Goal: Information Seeking & Learning: Find specific fact

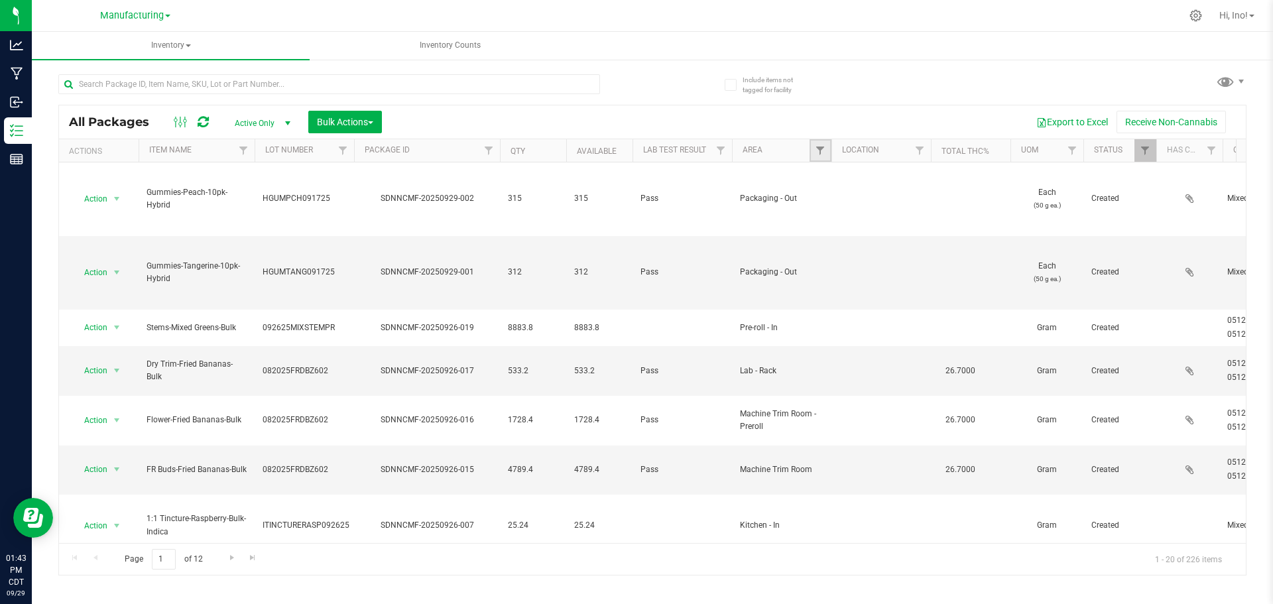
click at [813, 151] on link "Filter" at bounding box center [820, 150] width 22 height 23
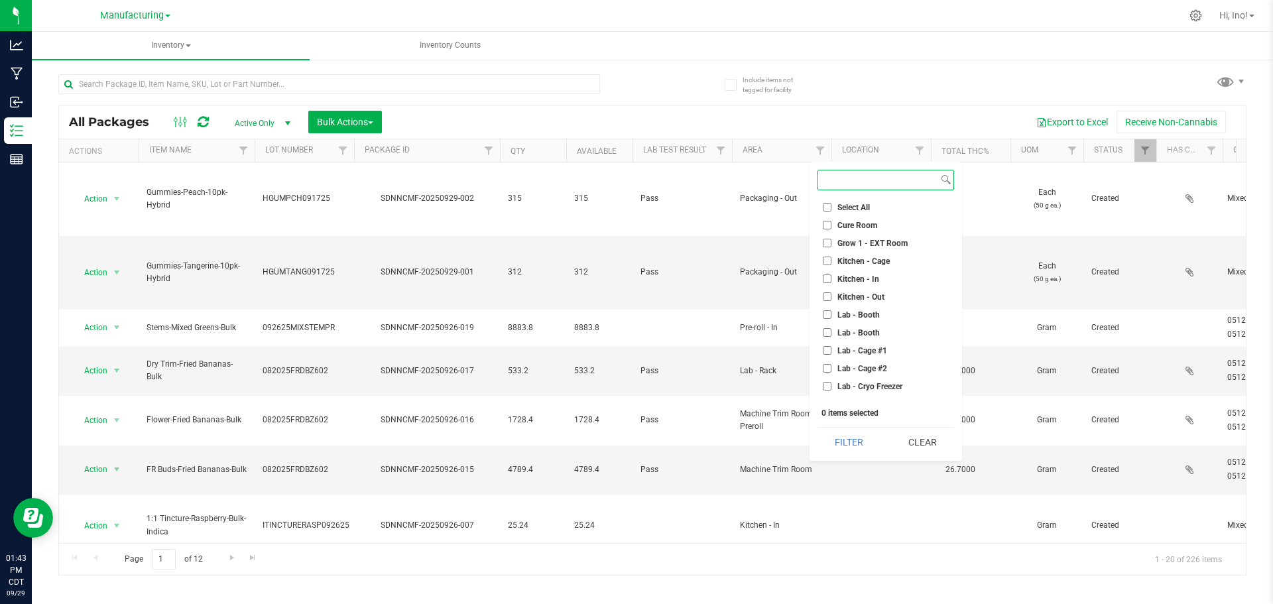
scroll to position [66, 0]
click at [877, 355] on span "Lab - Fridge #1" at bounding box center [864, 356] width 54 height 8
click at [831, 355] on input "Lab - Fridge #1" at bounding box center [827, 355] width 9 height 9
checkbox input "true"
click at [863, 440] on button "Filter" at bounding box center [849, 442] width 64 height 29
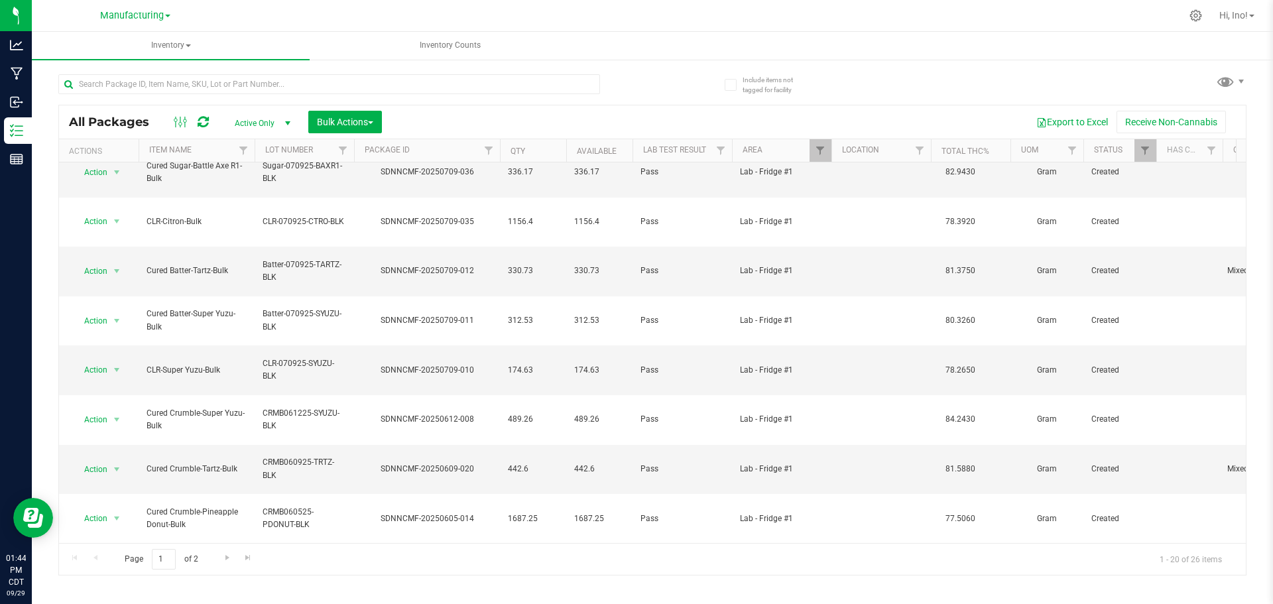
scroll to position [500, 0]
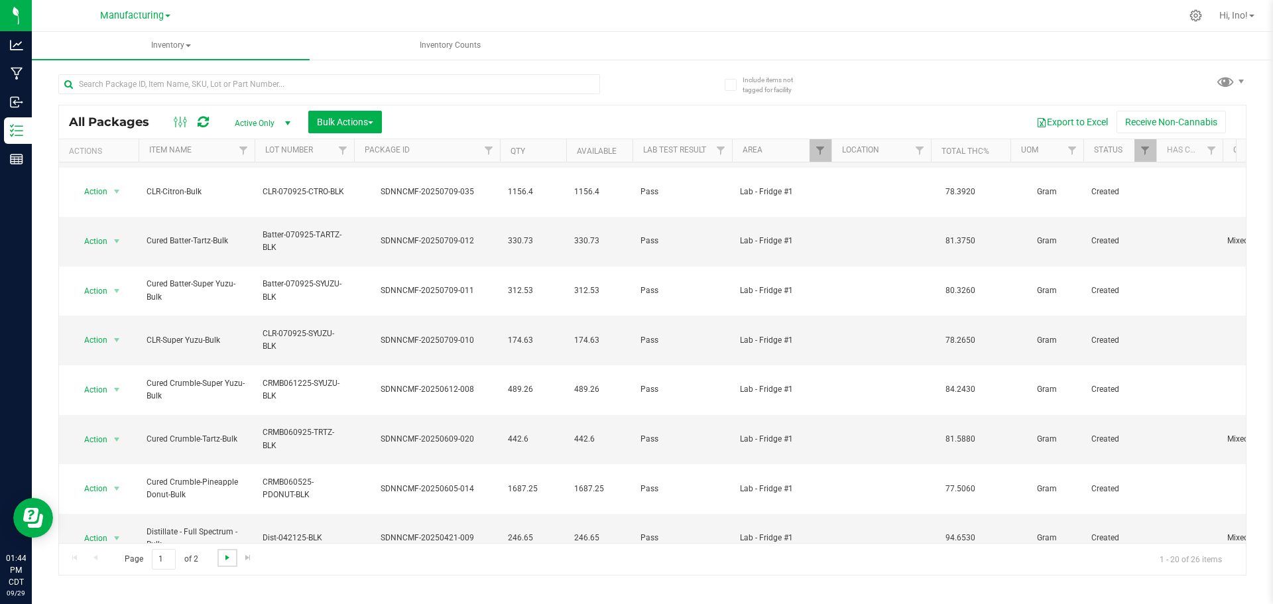
click at [229, 558] on span "Go to the next page" at bounding box center [227, 557] width 11 height 11
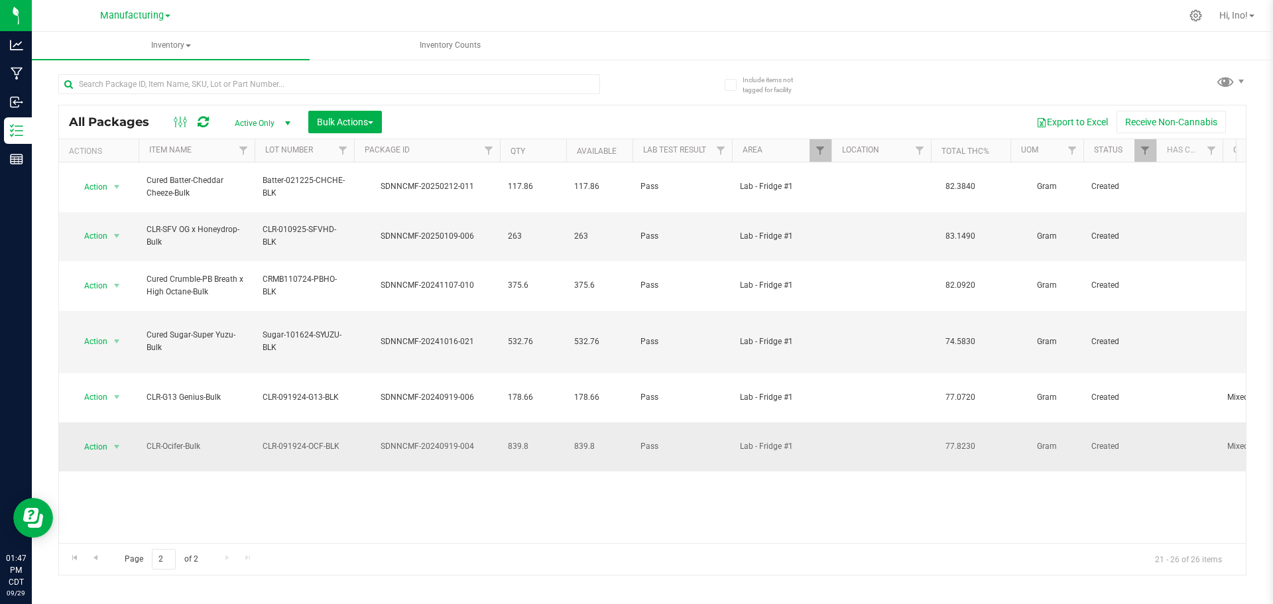
drag, startPoint x: 202, startPoint y: 357, endPoint x: 148, endPoint y: 359, distance: 54.4
click at [148, 440] on span "CLR-Ocifer-Bulk" at bounding box center [196, 446] width 100 height 13
copy span "CLR-Ocifer-Bulk"
drag, startPoint x: 343, startPoint y: 352, endPoint x: 264, endPoint y: 355, distance: 79.6
click at [264, 440] on span "CLR-091924-OCF-BLK" at bounding box center [304, 446] width 84 height 13
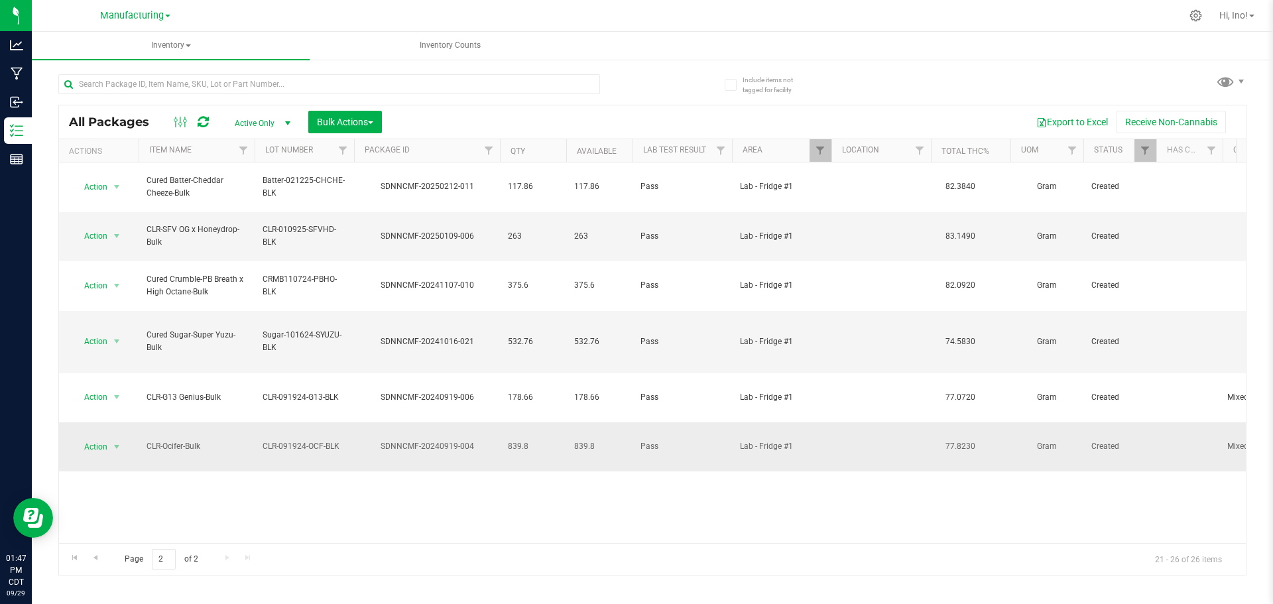
copy span "CLR-091924-OCF-BLK"
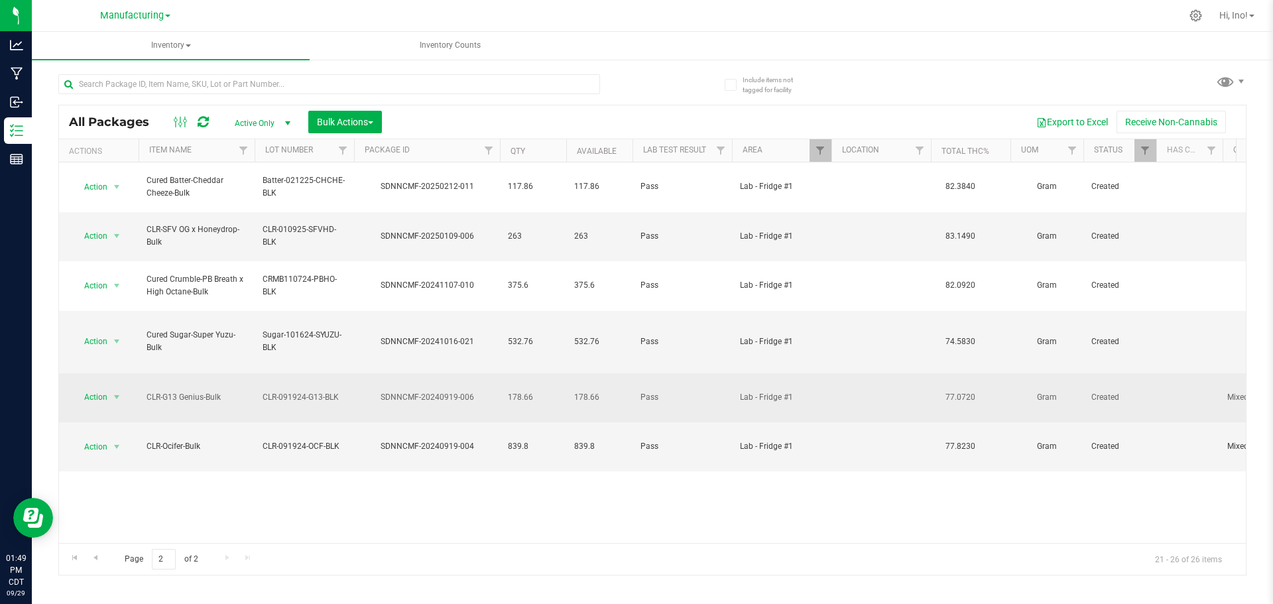
drag, startPoint x: 221, startPoint y: 321, endPoint x: 145, endPoint y: 314, distance: 75.9
click at [145, 373] on td "CLR-G13 Genius-Bulk" at bounding box center [197, 398] width 116 height 50
copy span "CLR-G13 Genius-Bulk"
drag, startPoint x: 337, startPoint y: 322, endPoint x: 264, endPoint y: 323, distance: 72.9
click at [264, 391] on span "CLR-091924-G13-BLK" at bounding box center [304, 397] width 84 height 13
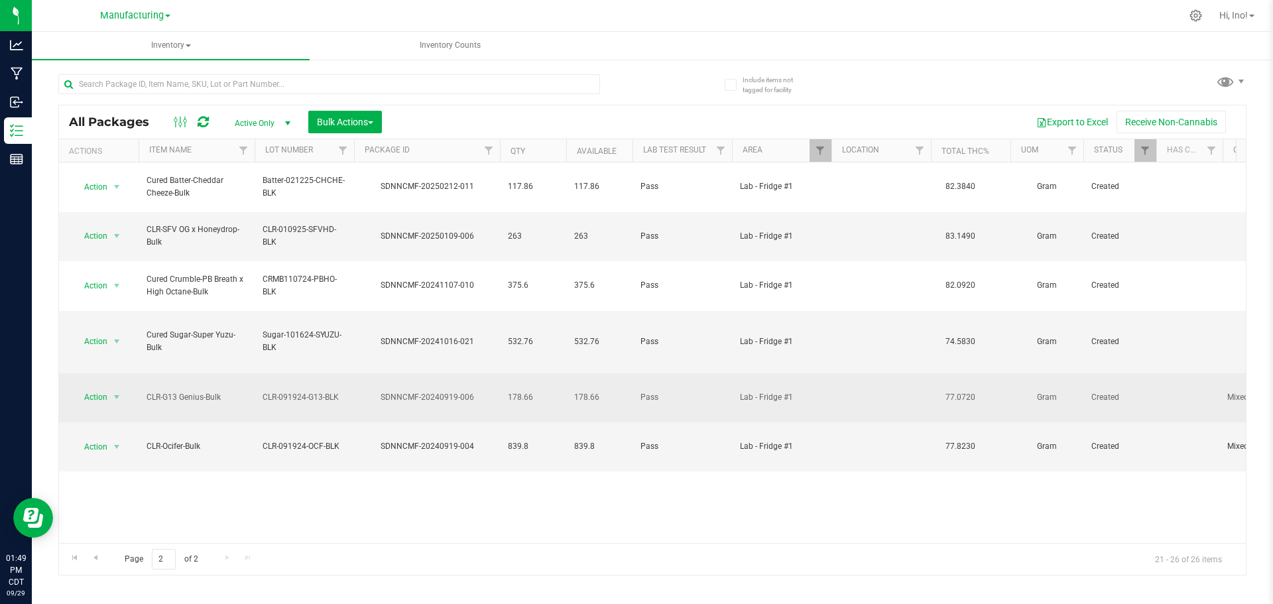
copy span "CLR-091924-G13-BLK"
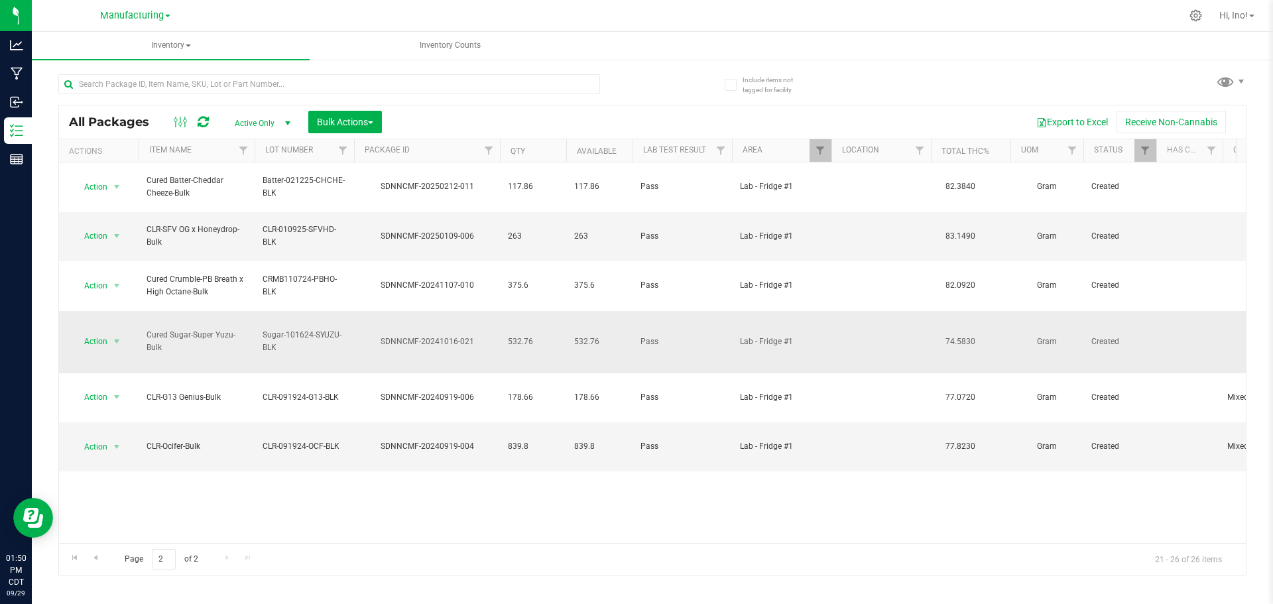
drag, startPoint x: 278, startPoint y: 297, endPoint x: 261, endPoint y: 283, distance: 22.7
click at [261, 311] on td "Sugar-101624-SYUZU-BLK" at bounding box center [304, 342] width 99 height 62
copy span "Sugar-101624-SYUZU-BLK"
drag, startPoint x: 158, startPoint y: 291, endPoint x: 148, endPoint y: 288, distance: 11.1
click at [148, 329] on span "Cured Sugar-Super Yuzu-Bulk" at bounding box center [196, 341] width 100 height 25
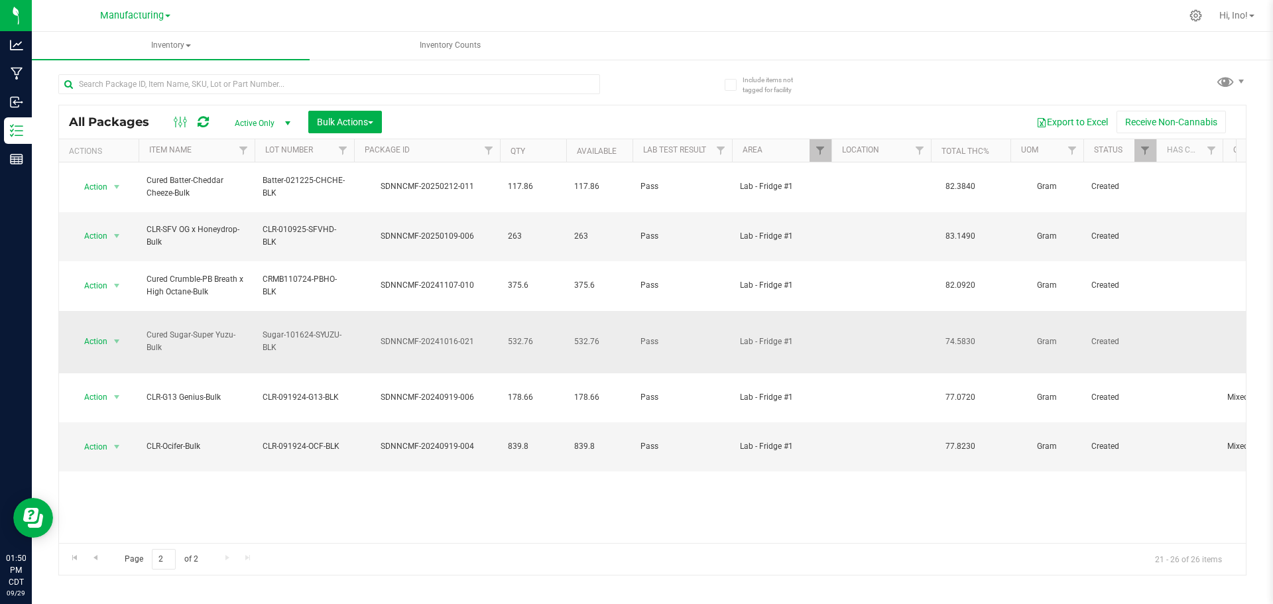
click at [182, 329] on span "Cured Sugar-Super Yuzu-Bulk" at bounding box center [196, 341] width 100 height 25
drag, startPoint x: 165, startPoint y: 294, endPoint x: 146, endPoint y: 274, distance: 27.2
click at [146, 329] on span "Cured Sugar-Super Yuzu-Bulk" at bounding box center [196, 341] width 100 height 25
copy span "Cured Sugar-Super Yuzu-Bulk"
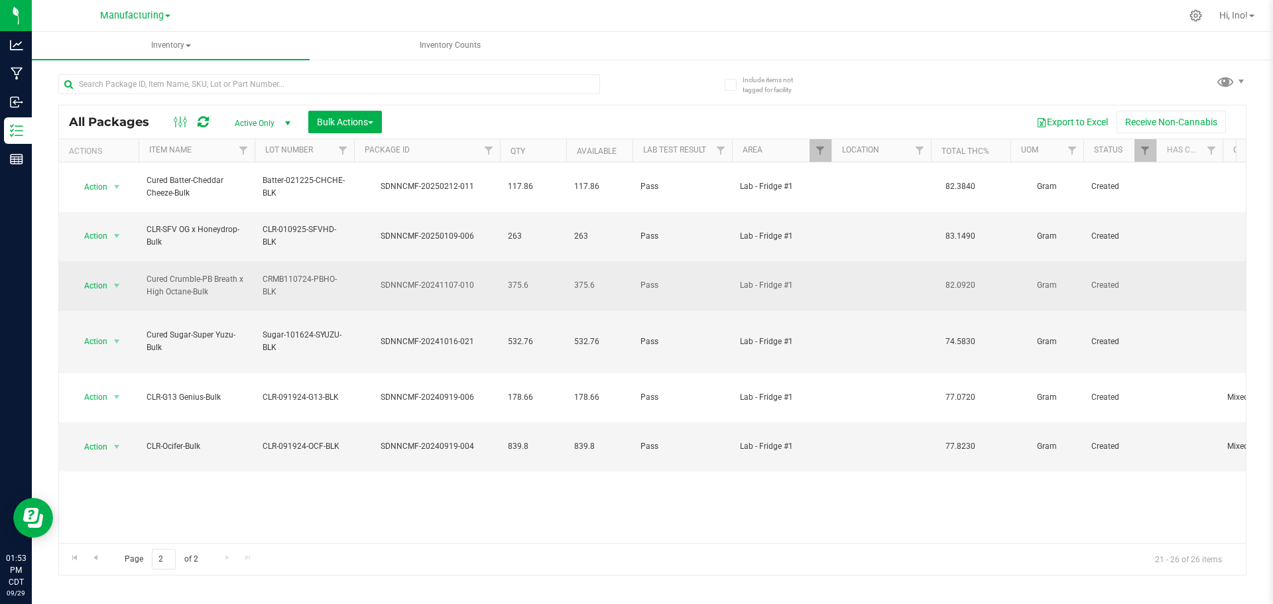
drag, startPoint x: 206, startPoint y: 261, endPoint x: 159, endPoint y: 249, distance: 48.7
click at [160, 273] on span "Cured Crumble-PB Breath x High Octane-Bulk" at bounding box center [196, 285] width 100 height 25
drag, startPoint x: 152, startPoint y: 247, endPoint x: 143, endPoint y: 245, distance: 8.7
click at [148, 273] on span "Cured Crumble-PB Breath x High Octane-Bulk" at bounding box center [196, 285] width 100 height 25
drag, startPoint x: 209, startPoint y: 262, endPoint x: 146, endPoint y: 247, distance: 64.8
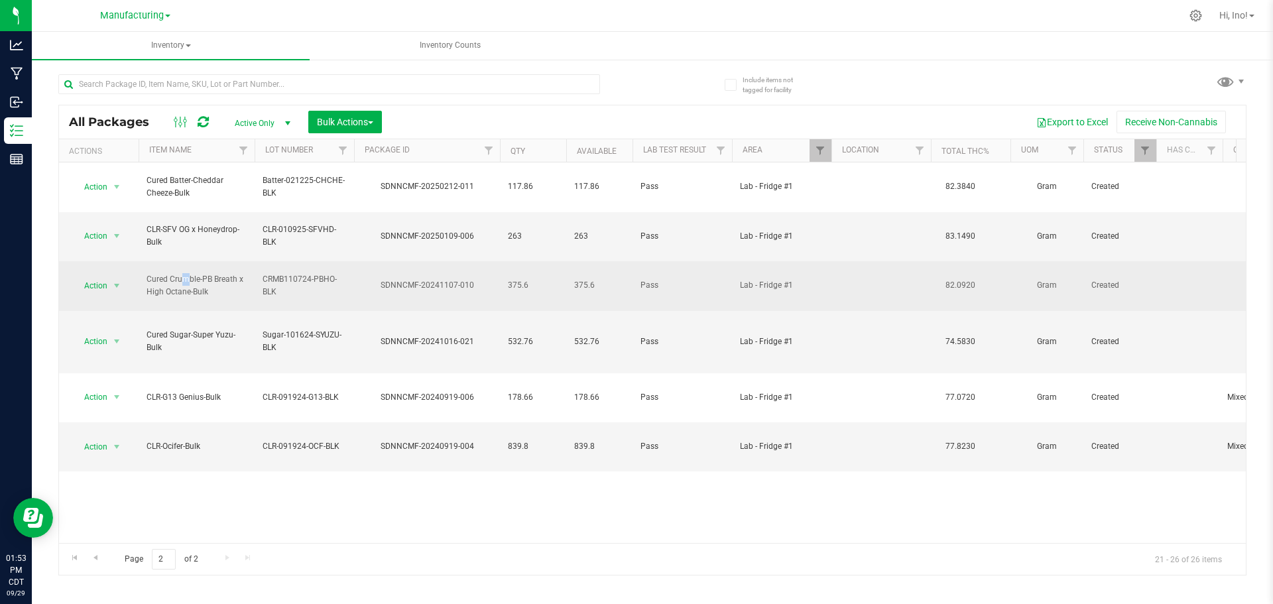
click at [146, 261] on td "Cured Crumble-PB Breath x High Octane-Bulk" at bounding box center [197, 286] width 116 height 50
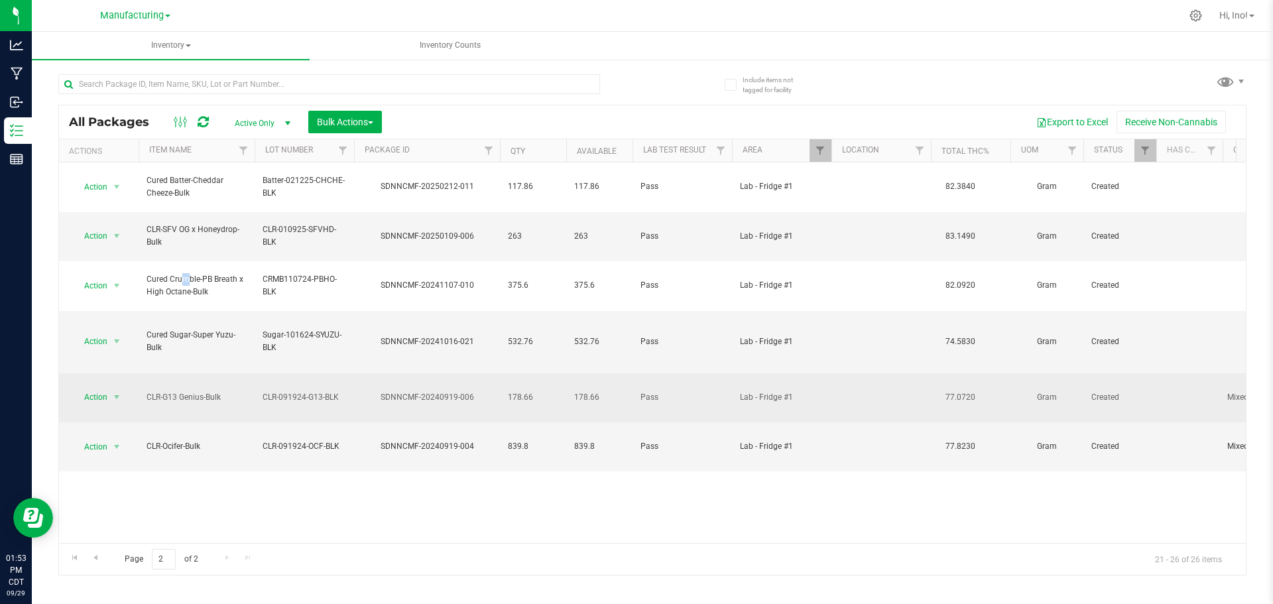
copy span "Cured Crumble-PB Breath x High Octane-Bulk"
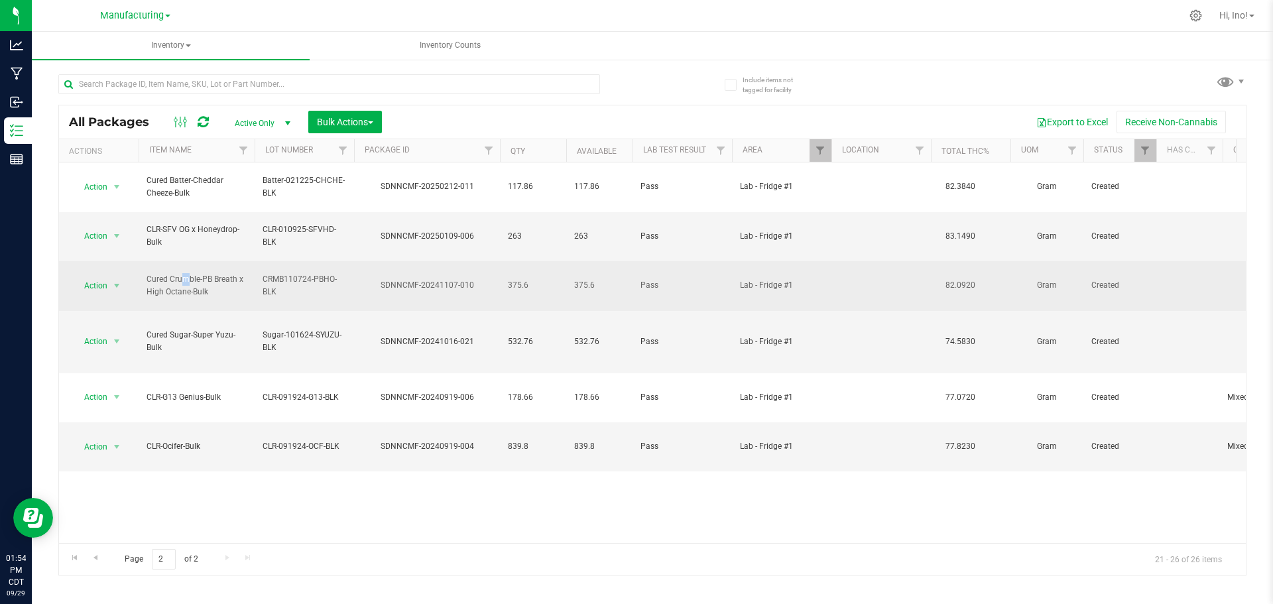
drag, startPoint x: 283, startPoint y: 261, endPoint x: 263, endPoint y: 249, distance: 23.2
click at [263, 273] on span "CRMB110724-PBHO-BLK" at bounding box center [304, 285] width 84 height 25
copy span "CRMB110724-PBHO-BLK"
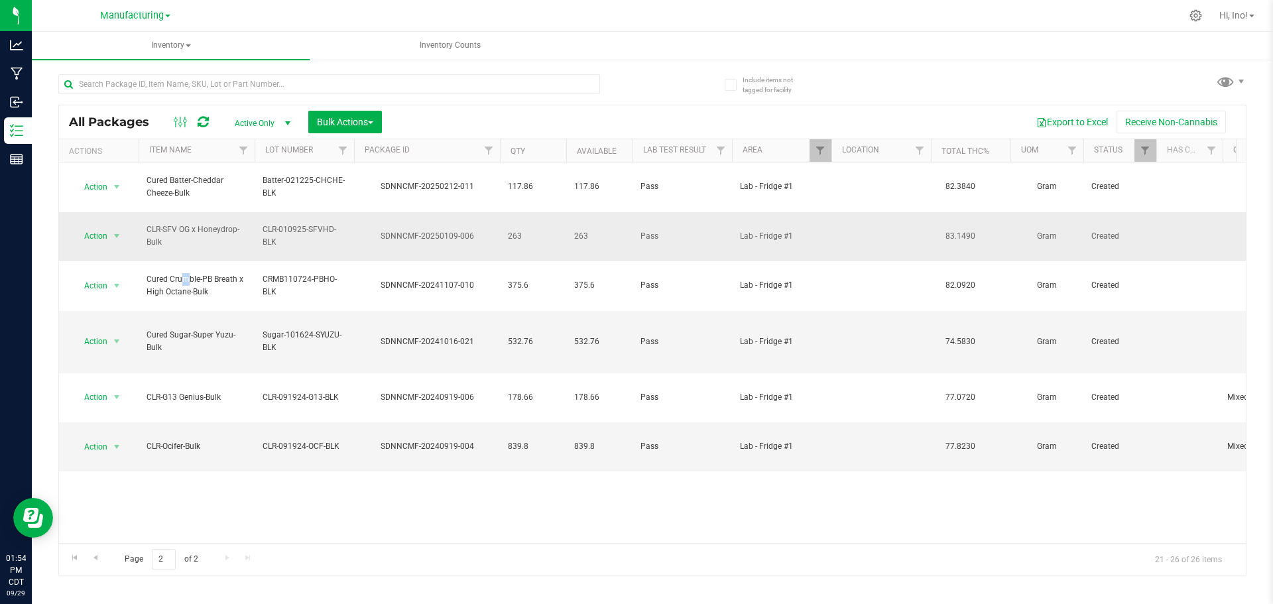
drag, startPoint x: 162, startPoint y: 223, endPoint x: 148, endPoint y: 211, distance: 18.8
click at [148, 223] on span "CLR-SFV OG x Honeydrop-Bulk" at bounding box center [196, 235] width 100 height 25
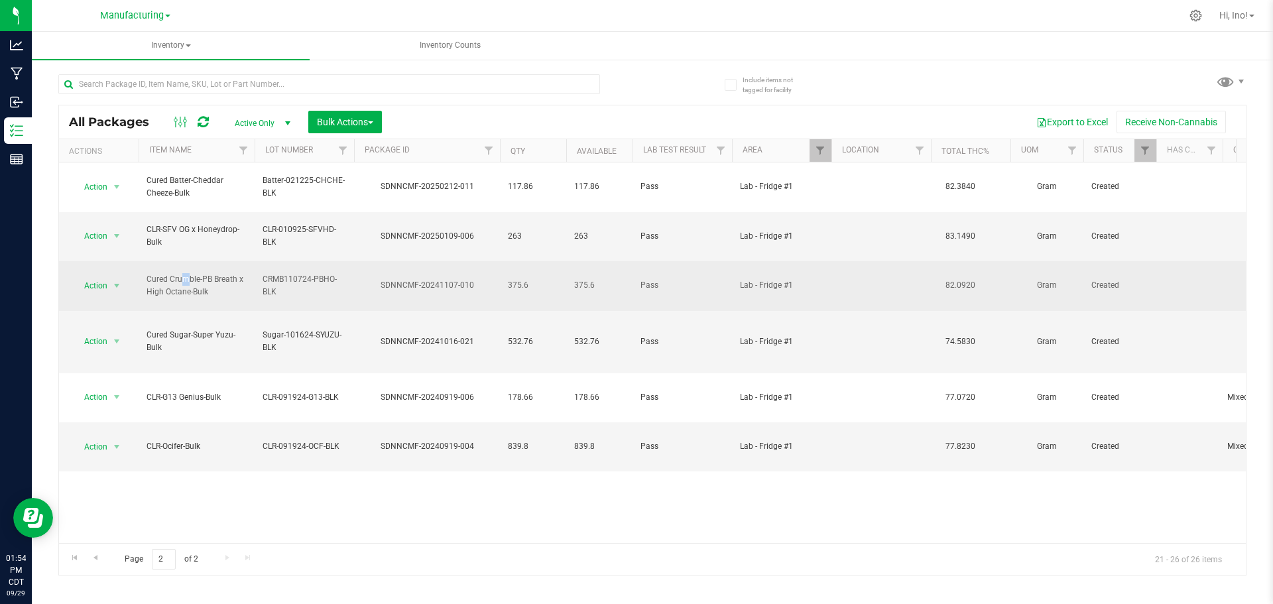
copy span "CLR-SFV OG x Honeydrop-Bulk"
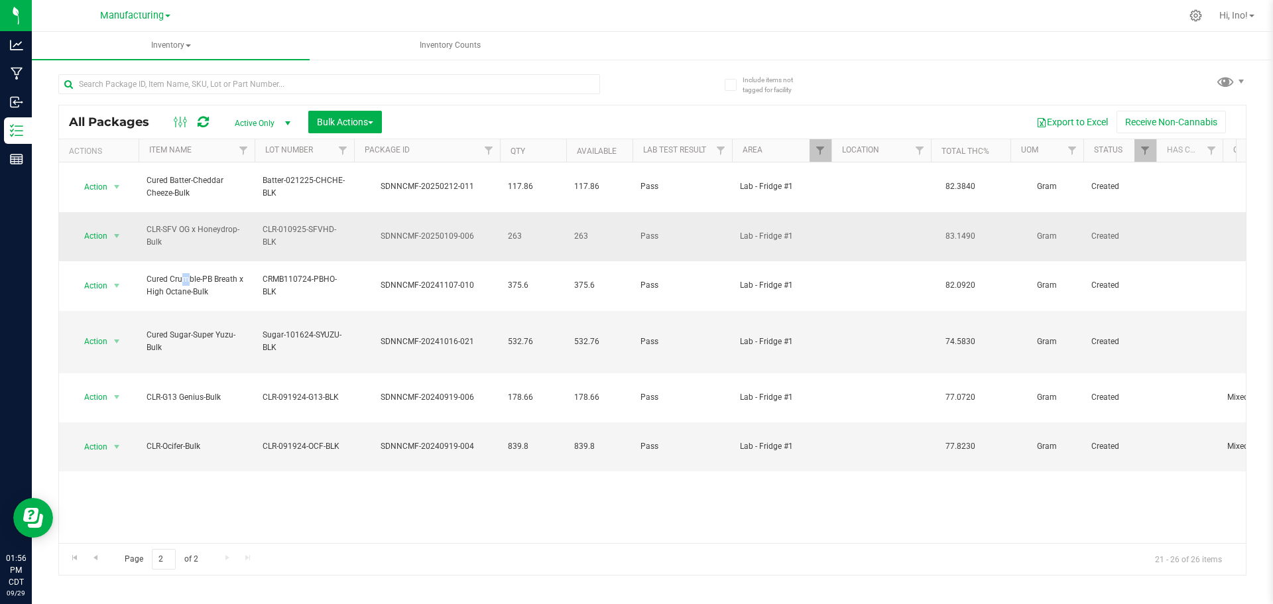
drag, startPoint x: 283, startPoint y: 219, endPoint x: 260, endPoint y: 211, distance: 24.3
click at [260, 212] on td "CLR-010925-SFVHD-BLK" at bounding box center [304, 237] width 99 height 50
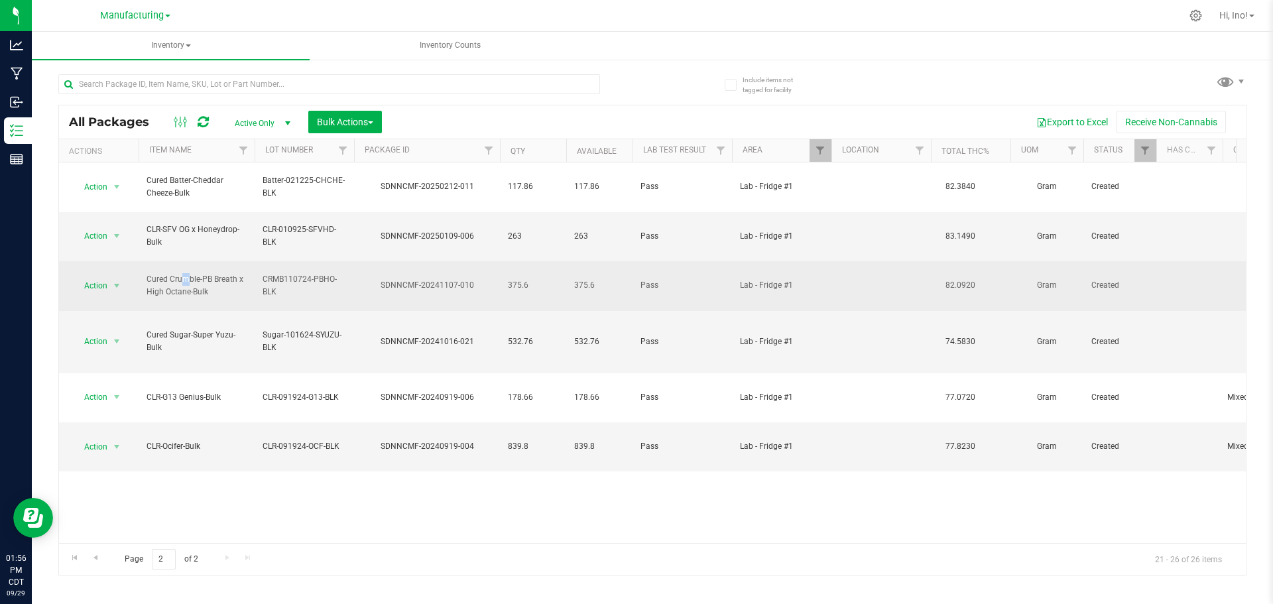
copy span "CLR-010925-SFVHD-BLK"
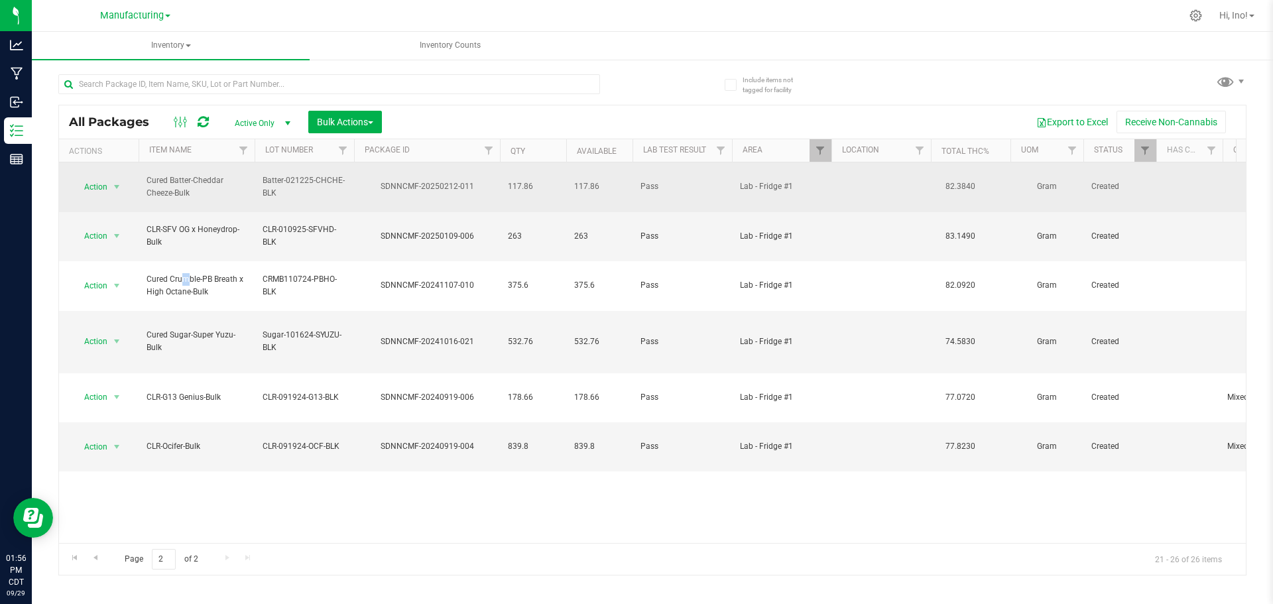
drag, startPoint x: 192, startPoint y: 186, endPoint x: 147, endPoint y: 172, distance: 46.3
click at [147, 174] on span "Cured Batter-Cheddar Cheeze-Bulk" at bounding box center [196, 186] width 100 height 25
drag, startPoint x: 282, startPoint y: 187, endPoint x: 261, endPoint y: 172, distance: 25.7
click at [261, 172] on td "Batter-021225-CHCHE-BLK" at bounding box center [304, 187] width 99 height 50
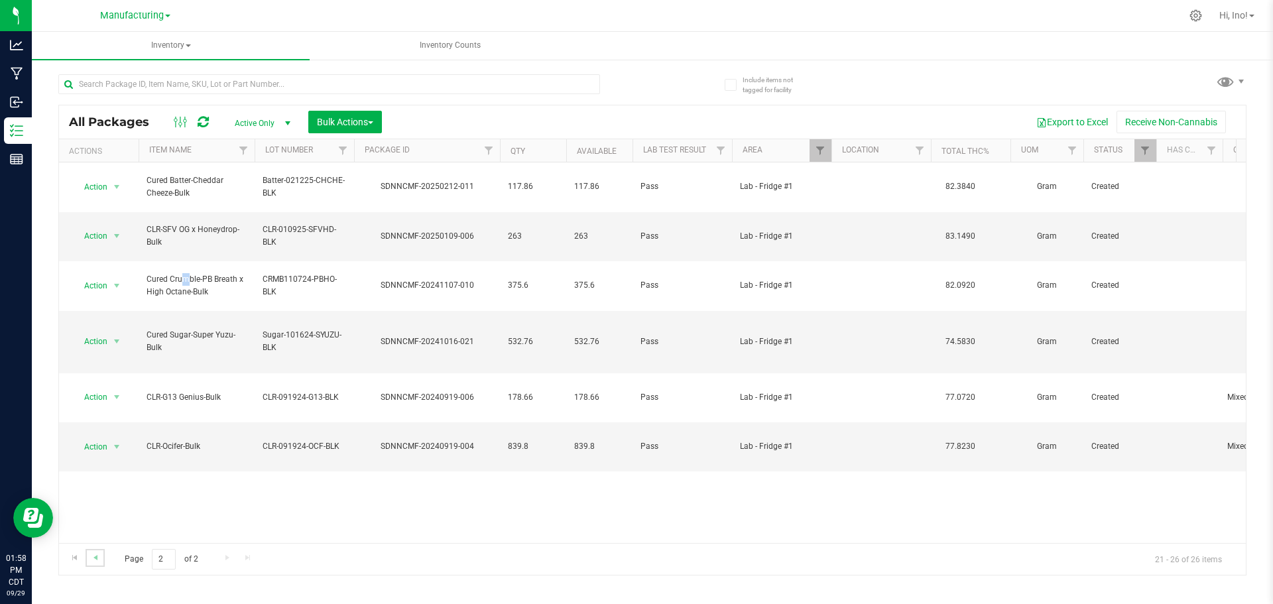
click at [102, 553] on link "Go to the previous page" at bounding box center [95, 558] width 19 height 18
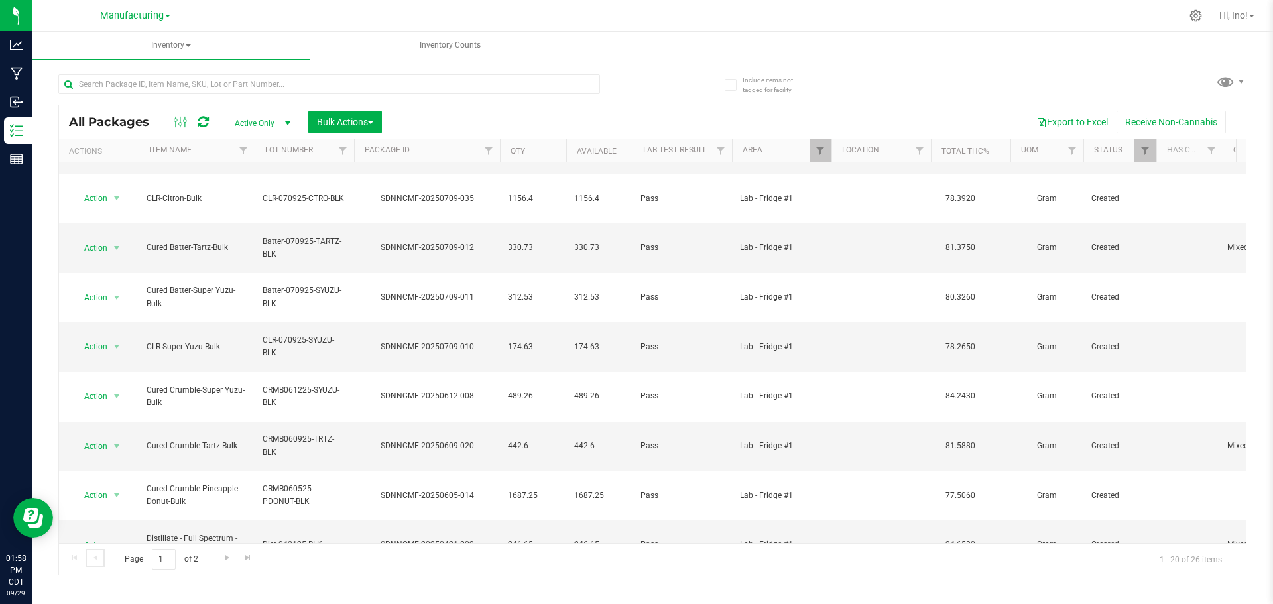
scroll to position [500, 0]
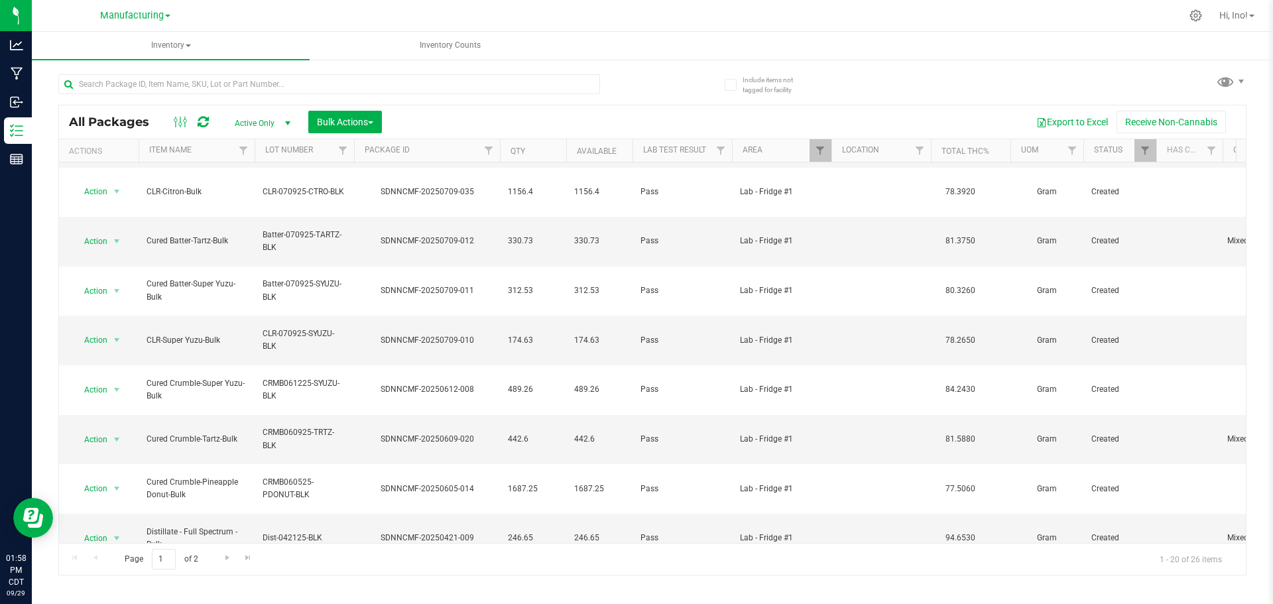
drag, startPoint x: 187, startPoint y: 524, endPoint x: 148, endPoint y: 508, distance: 42.2
drag, startPoint x: 353, startPoint y: 514, endPoint x: 263, endPoint y: 514, distance: 90.1
drag, startPoint x: 229, startPoint y: 480, endPoint x: 147, endPoint y: 483, distance: 82.3
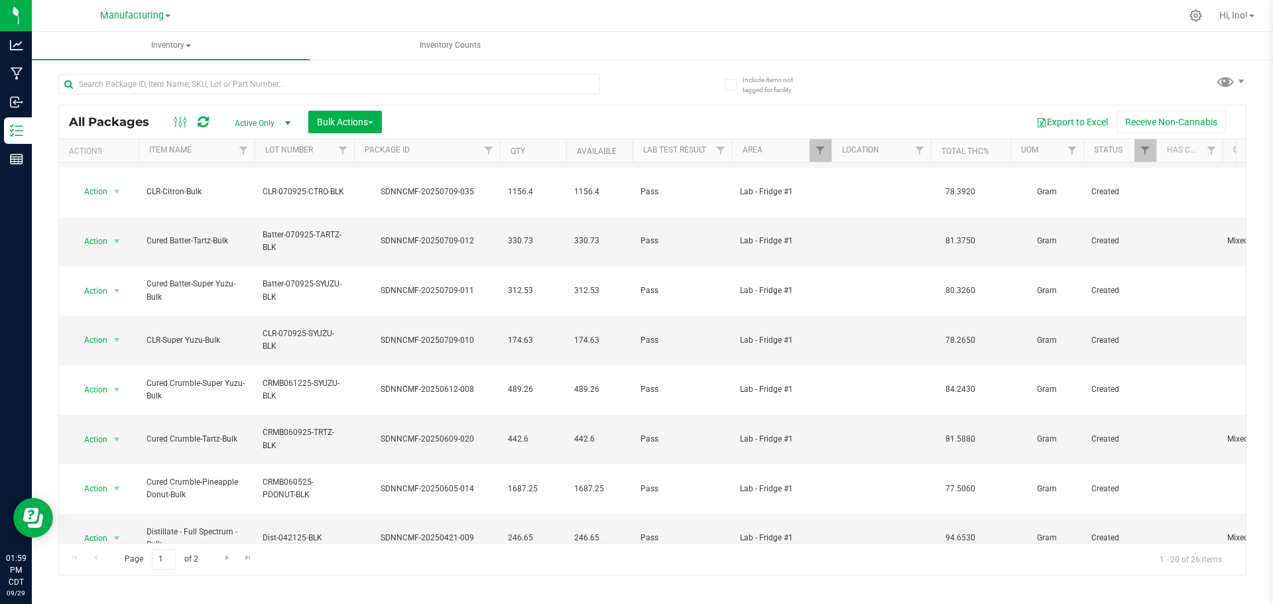
drag, startPoint x: 348, startPoint y: 479, endPoint x: 262, endPoint y: 475, distance: 86.2
drag, startPoint x: 236, startPoint y: 445, endPoint x: 148, endPoint y: 447, distance: 88.2
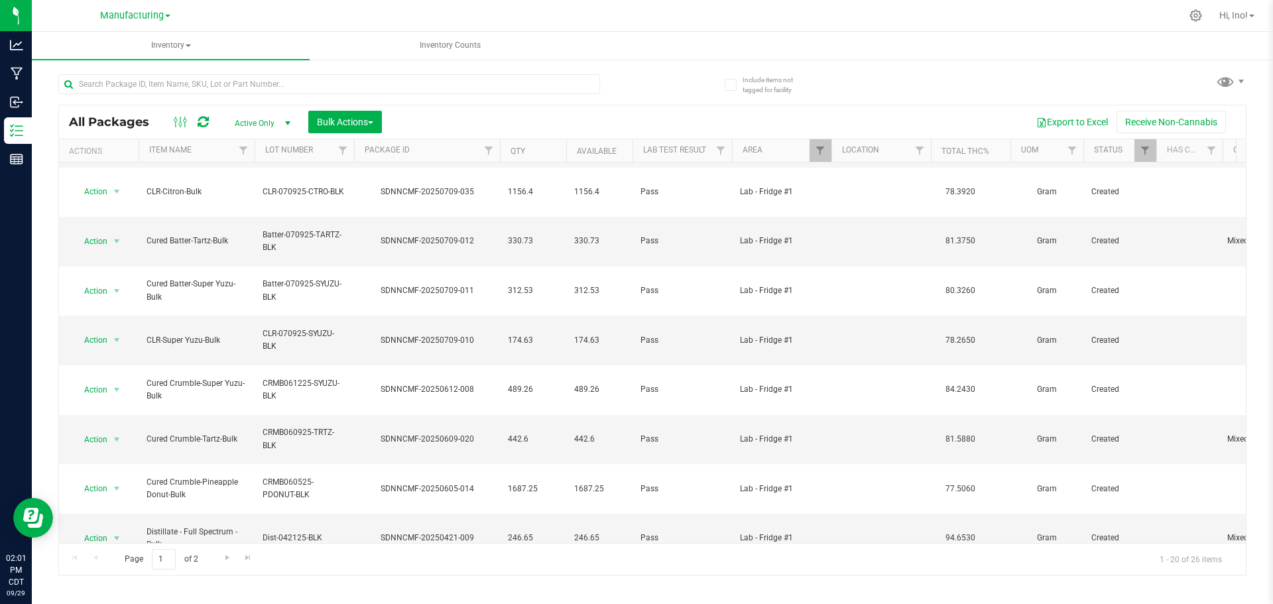
drag, startPoint x: 279, startPoint y: 451, endPoint x: 264, endPoint y: 438, distance: 19.8
drag, startPoint x: 182, startPoint y: 408, endPoint x: 141, endPoint y: 408, distance: 41.1
click at [141, 563] on td "RSO-Bulk" at bounding box center [197, 594] width 116 height 62
drag, startPoint x: 320, startPoint y: 408, endPoint x: 264, endPoint y: 408, distance: 56.3
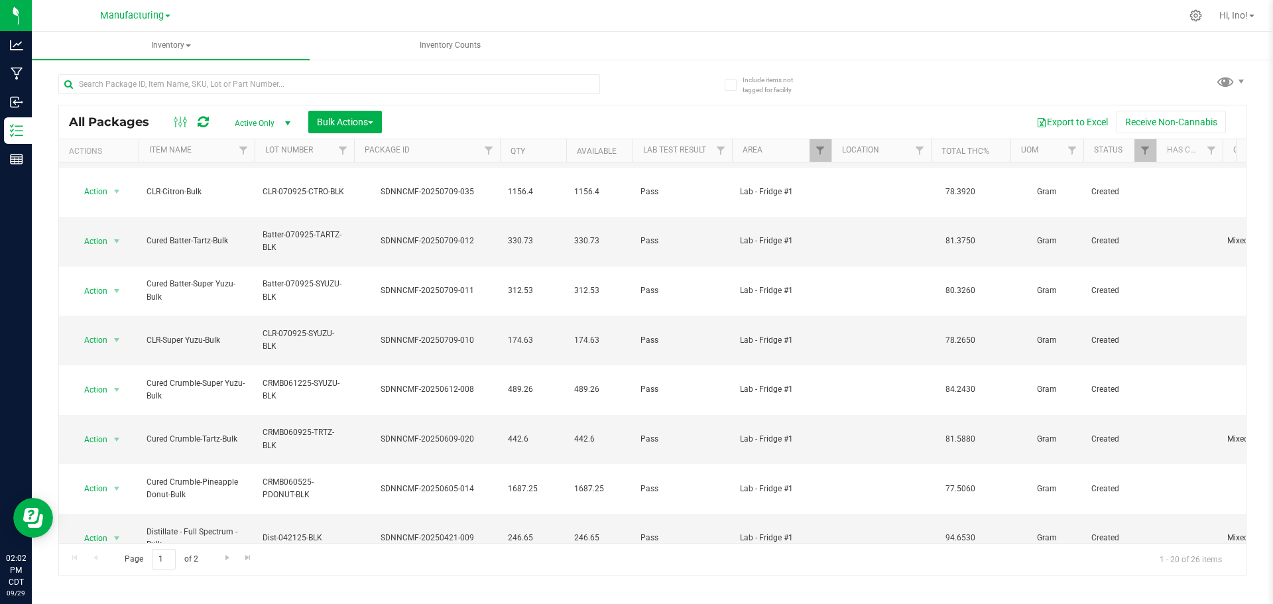
click at [264, 587] on span "RSO040925-BLK" at bounding box center [304, 593] width 84 height 13
drag, startPoint x: 163, startPoint y: 380, endPoint x: 145, endPoint y: 366, distance: 22.7
click at [145, 514] on td "Distillate - Full Spectrum - Bulk" at bounding box center [197, 539] width 116 height 50
drag, startPoint x: 321, startPoint y: 369, endPoint x: 258, endPoint y: 375, distance: 64.0
click at [258, 514] on td "Dist-042125-BLK" at bounding box center [304, 539] width 99 height 50
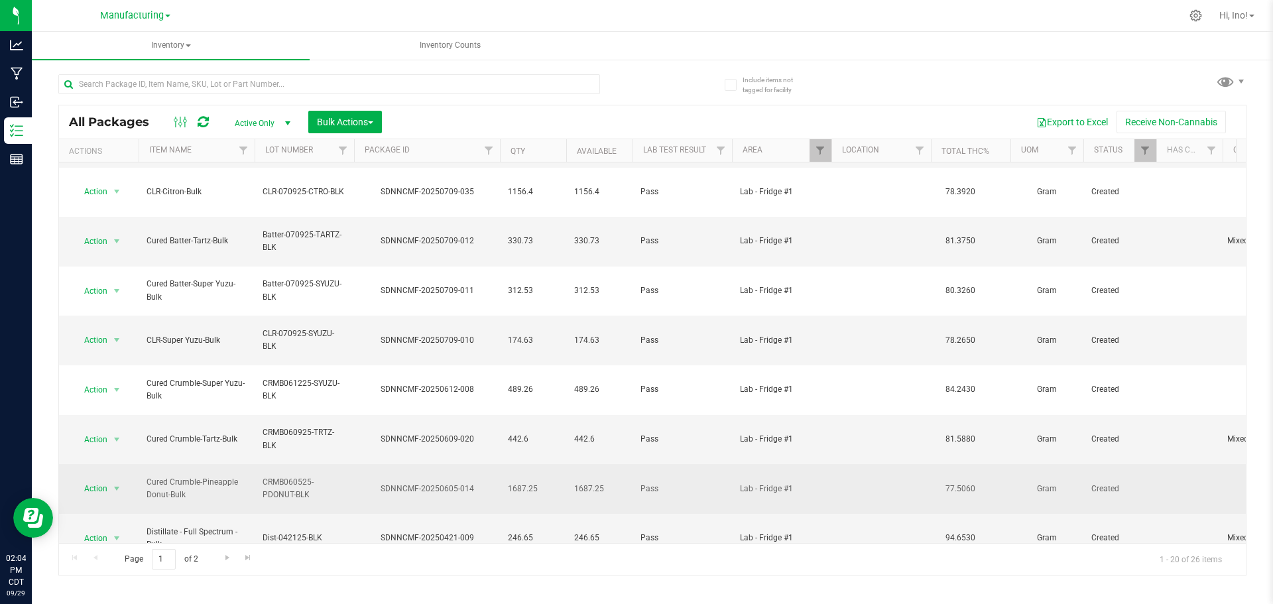
drag, startPoint x: 191, startPoint y: 345, endPoint x: 148, endPoint y: 327, distance: 46.7
click at [148, 476] on span "Cured Crumble-Pineapple Donut-Bulk" at bounding box center [196, 488] width 100 height 25
drag, startPoint x: 310, startPoint y: 339, endPoint x: 269, endPoint y: 323, distance: 44.1
click at [269, 464] on td "CRMB060525-PDONUT-BLK" at bounding box center [304, 489] width 99 height 50
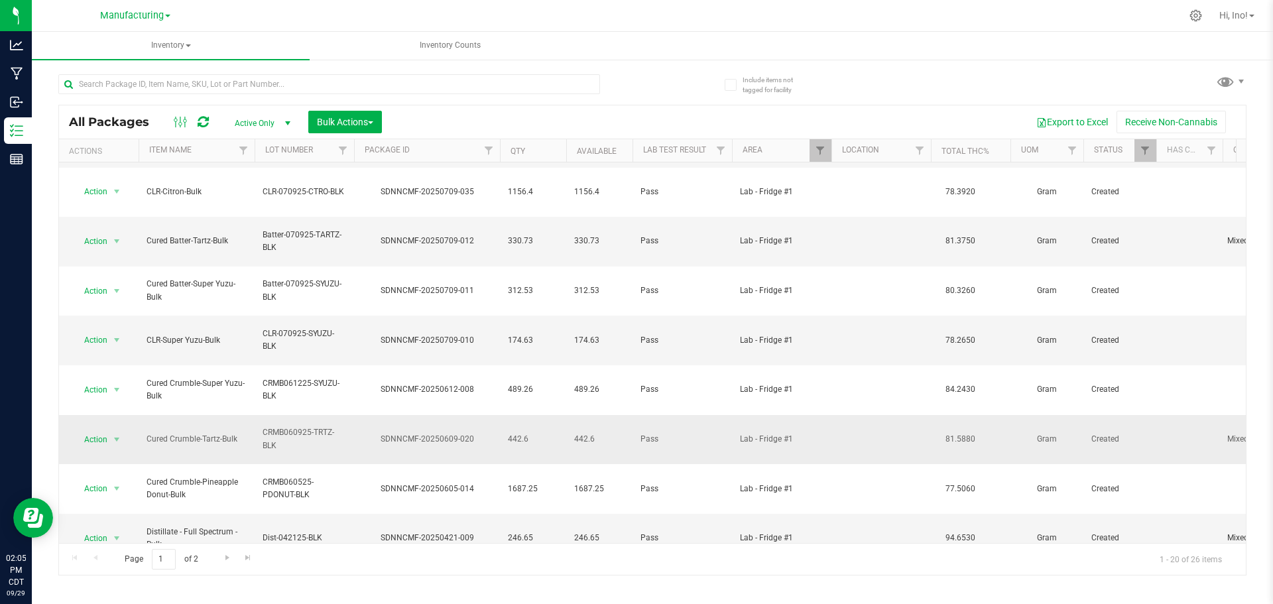
drag, startPoint x: 239, startPoint y: 300, endPoint x: 147, endPoint y: 303, distance: 91.5
click at [147, 433] on span "Cured Crumble-Tartz-Bulk" at bounding box center [196, 439] width 100 height 13
drag, startPoint x: 276, startPoint y: 308, endPoint x: 259, endPoint y: 297, distance: 20.6
click at [259, 415] on td "CRMB060925-TRTZ-BLK" at bounding box center [304, 440] width 99 height 50
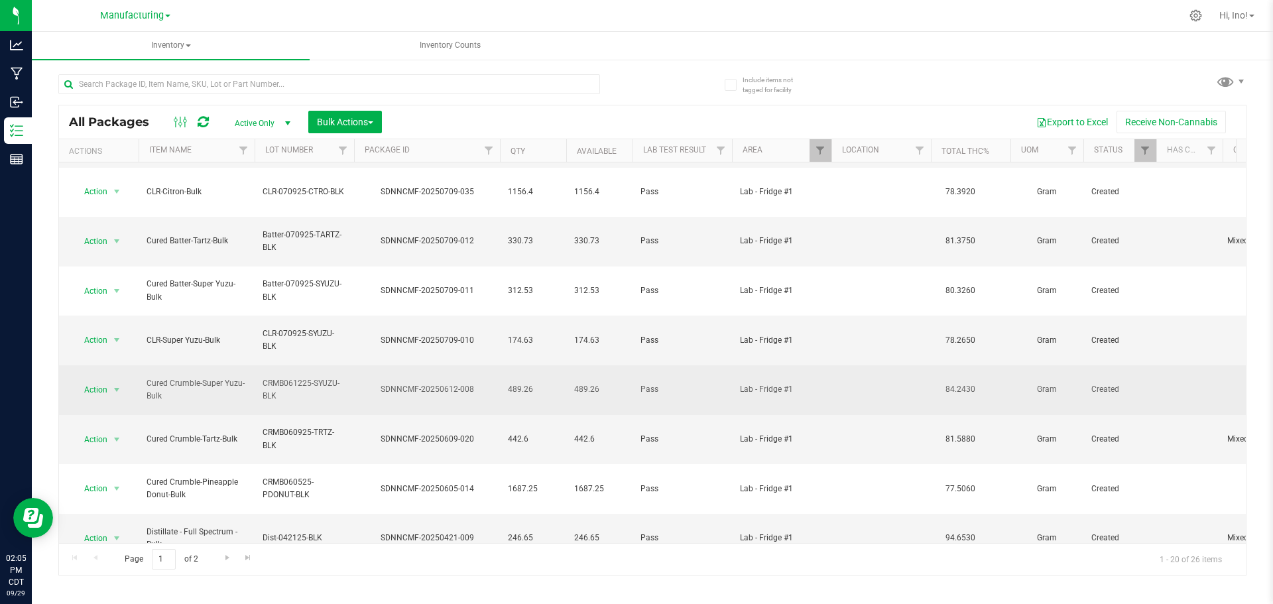
drag, startPoint x: 166, startPoint y: 270, endPoint x: 147, endPoint y: 255, distance: 24.0
click at [147, 377] on span "Cured Crumble-Super Yuzu-Bulk" at bounding box center [196, 389] width 100 height 25
drag, startPoint x: 277, startPoint y: 270, endPoint x: 262, endPoint y: 260, distance: 17.7
click at [262, 377] on span "CRMB061225-SYUZU-BLK" at bounding box center [304, 389] width 84 height 25
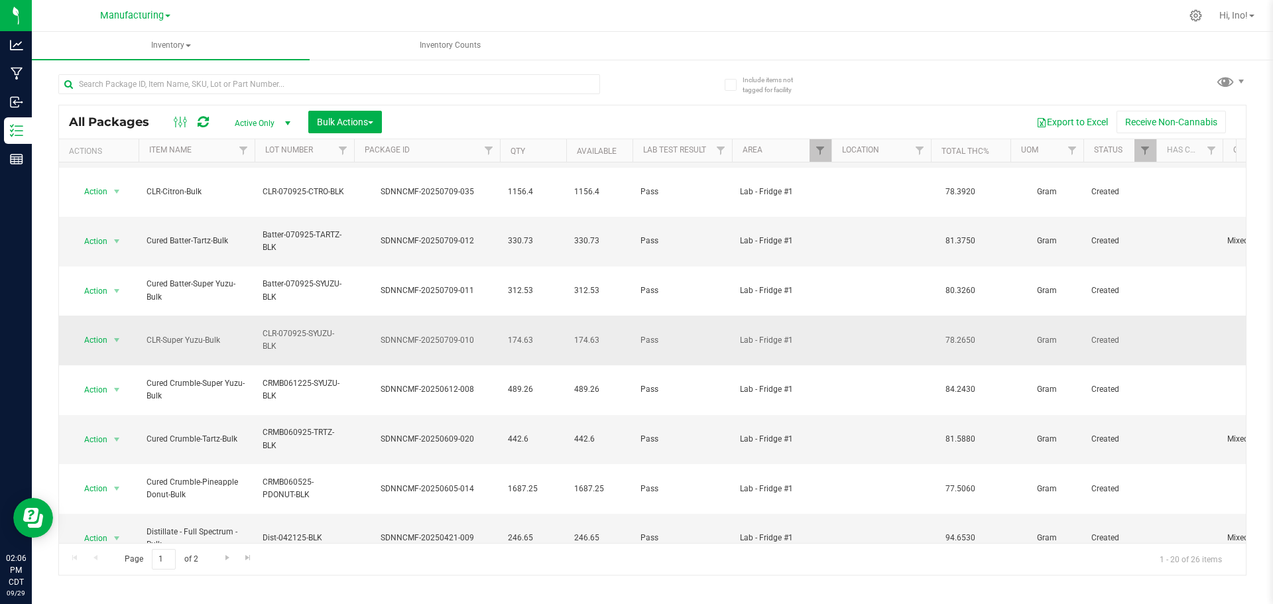
drag, startPoint x: 220, startPoint y: 223, endPoint x: 143, endPoint y: 227, distance: 77.0
click at [143, 316] on td "CLR-Super Yuzu-Bulk" at bounding box center [197, 341] width 116 height 50
drag, startPoint x: 272, startPoint y: 230, endPoint x: 263, endPoint y: 221, distance: 13.1
click at [263, 327] on span "CLR-070925-SYUZU-BLK" at bounding box center [304, 339] width 84 height 25
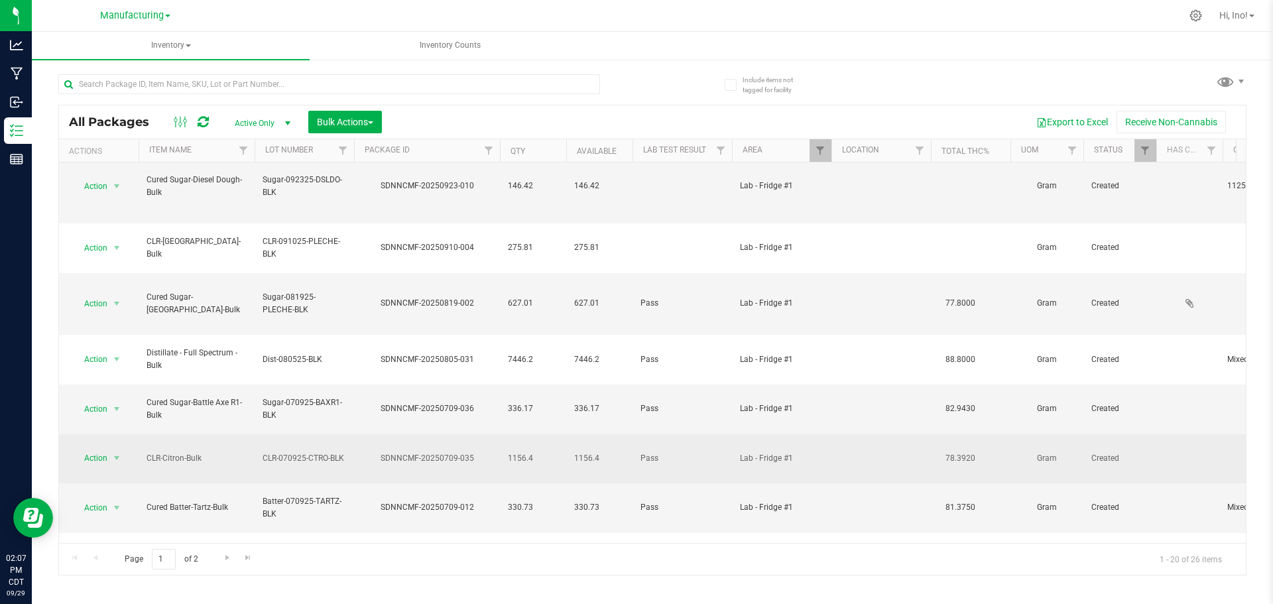
scroll to position [235, 0]
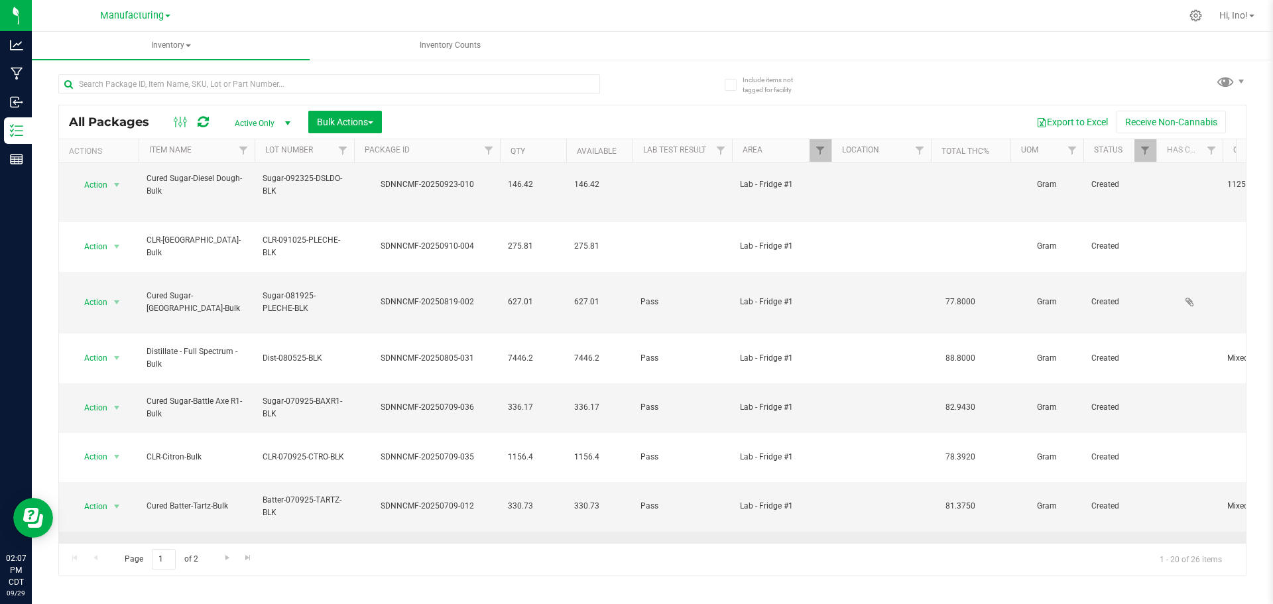
drag, startPoint x: 162, startPoint y: 460, endPoint x: 144, endPoint y: 451, distance: 20.2
click at [144, 532] on td "Cured Batter-Super Yuzu-Bulk" at bounding box center [197, 557] width 116 height 50
drag, startPoint x: 280, startPoint y: 462, endPoint x: 256, endPoint y: 447, distance: 28.3
click at [256, 532] on td "Batter-070925-SYUZU-BLK" at bounding box center [304, 557] width 99 height 50
drag, startPoint x: 231, startPoint y: 418, endPoint x: 147, endPoint y: 420, distance: 83.5
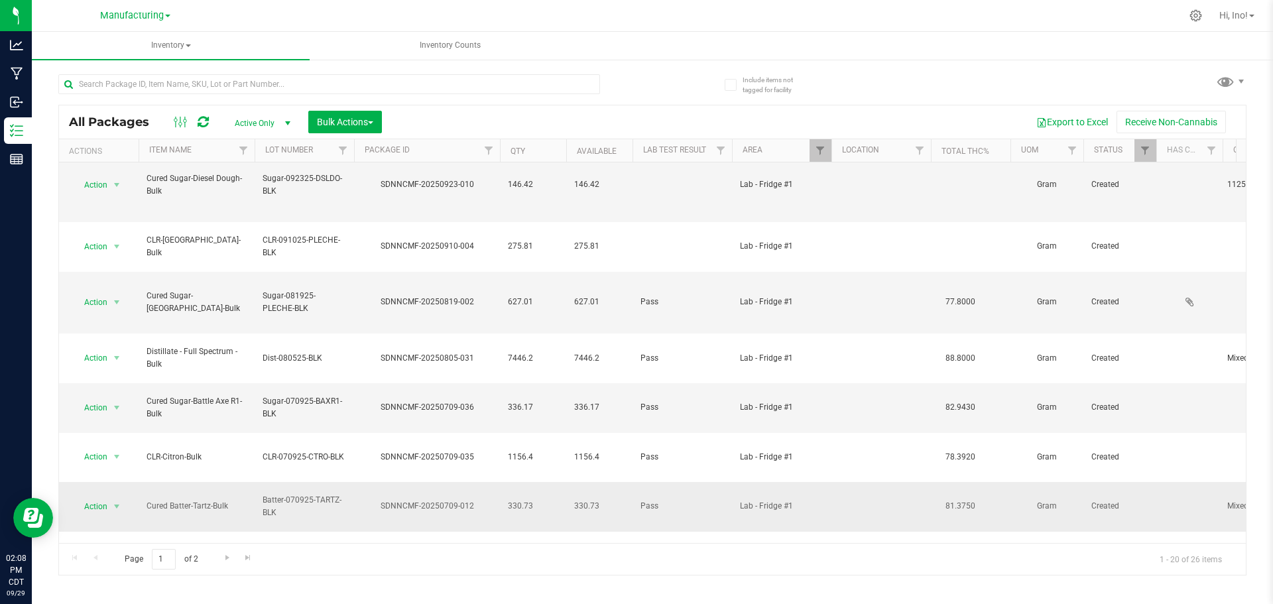
click at [147, 500] on span "Cured Batter-Tartz-Bulk" at bounding box center [196, 506] width 100 height 13
drag, startPoint x: 277, startPoint y: 425, endPoint x: 258, endPoint y: 412, distance: 23.0
click at [258, 482] on td "Batter-070925-TARTZ-BLK" at bounding box center [304, 507] width 99 height 50
drag, startPoint x: 529, startPoint y: 418, endPoint x: 508, endPoint y: 419, distance: 21.3
click at [508, 500] on span "330.73" at bounding box center [533, 506] width 50 height 13
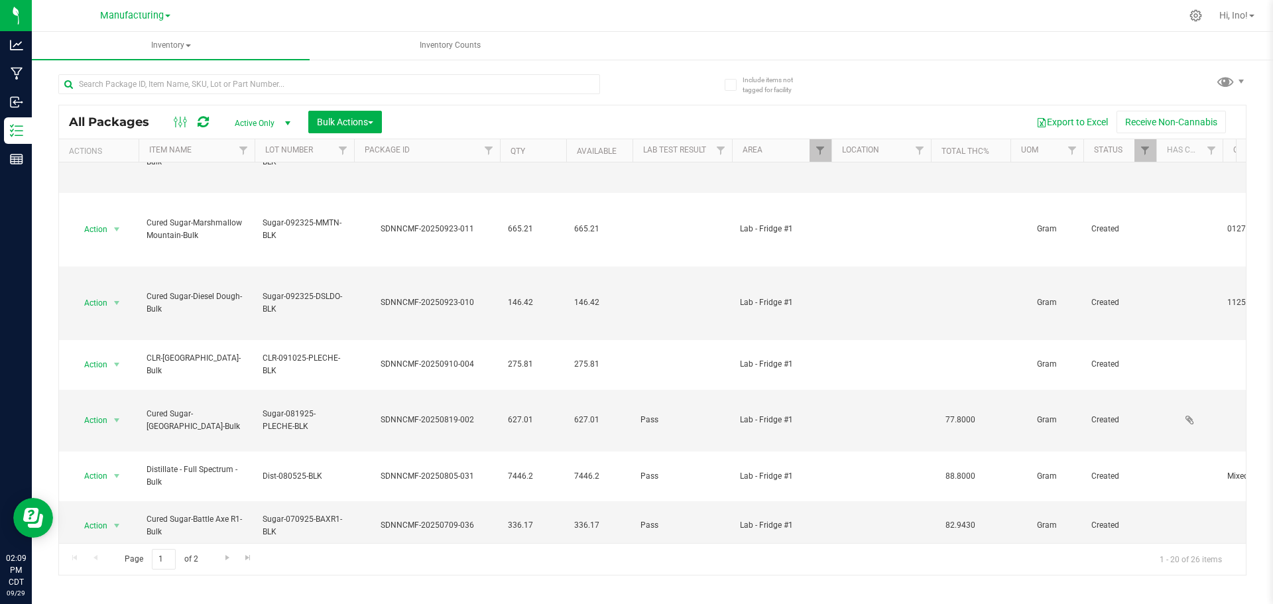
scroll to position [102, 0]
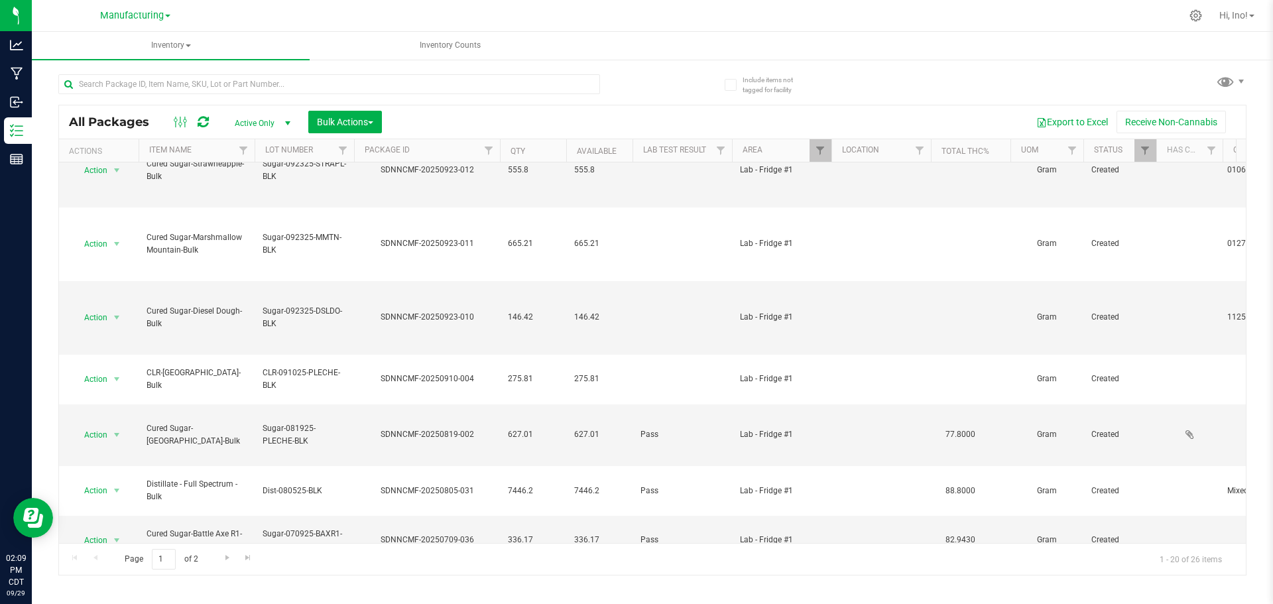
drag, startPoint x: 204, startPoint y: 516, endPoint x: 143, endPoint y: 518, distance: 61.0
click at [143, 565] on td "CLR-Citron-Bulk" at bounding box center [197, 590] width 116 height 50
drag, startPoint x: 340, startPoint y: 517, endPoint x: 262, endPoint y: 516, distance: 77.6
click at [262, 565] on td "CLR-070925-CTRO-BLK" at bounding box center [304, 590] width 99 height 50
drag, startPoint x: 534, startPoint y: 517, endPoint x: 505, endPoint y: 513, distance: 28.8
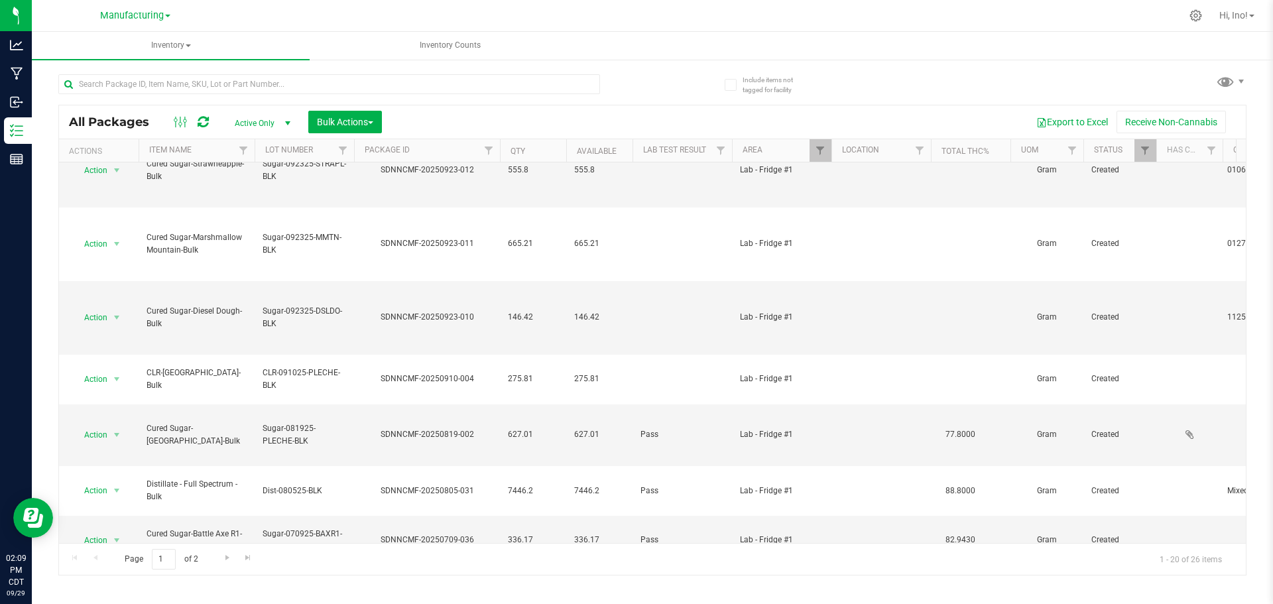
click at [505, 565] on td "1156.4" at bounding box center [533, 590] width 66 height 50
drag, startPoint x: 176, startPoint y: 491, endPoint x: 148, endPoint y: 475, distance: 32.4
click at [148, 528] on span "Cured Sugar-Battle Axe R1-Bulk" at bounding box center [196, 540] width 100 height 25
drag, startPoint x: 279, startPoint y: 485, endPoint x: 263, endPoint y: 475, distance: 19.1
click at [263, 528] on span "Sugar-070925-BAXR1-BLK" at bounding box center [304, 540] width 84 height 25
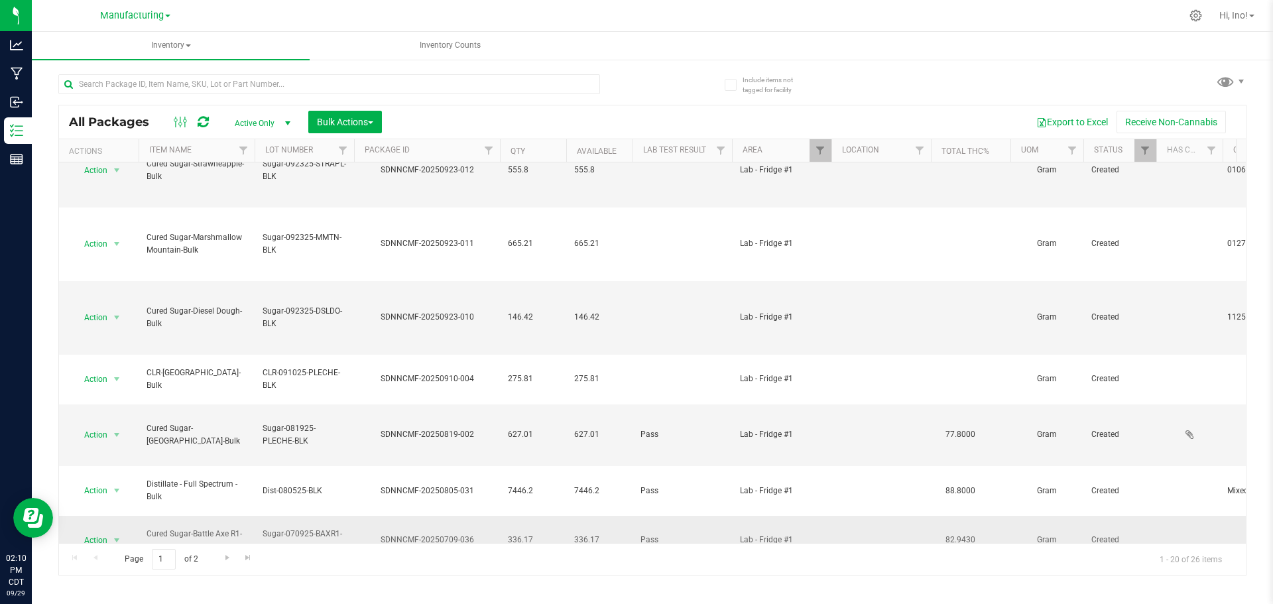
drag, startPoint x: 534, startPoint y: 482, endPoint x: 509, endPoint y: 482, distance: 25.2
click at [509, 534] on span "336.17" at bounding box center [533, 540] width 50 height 13
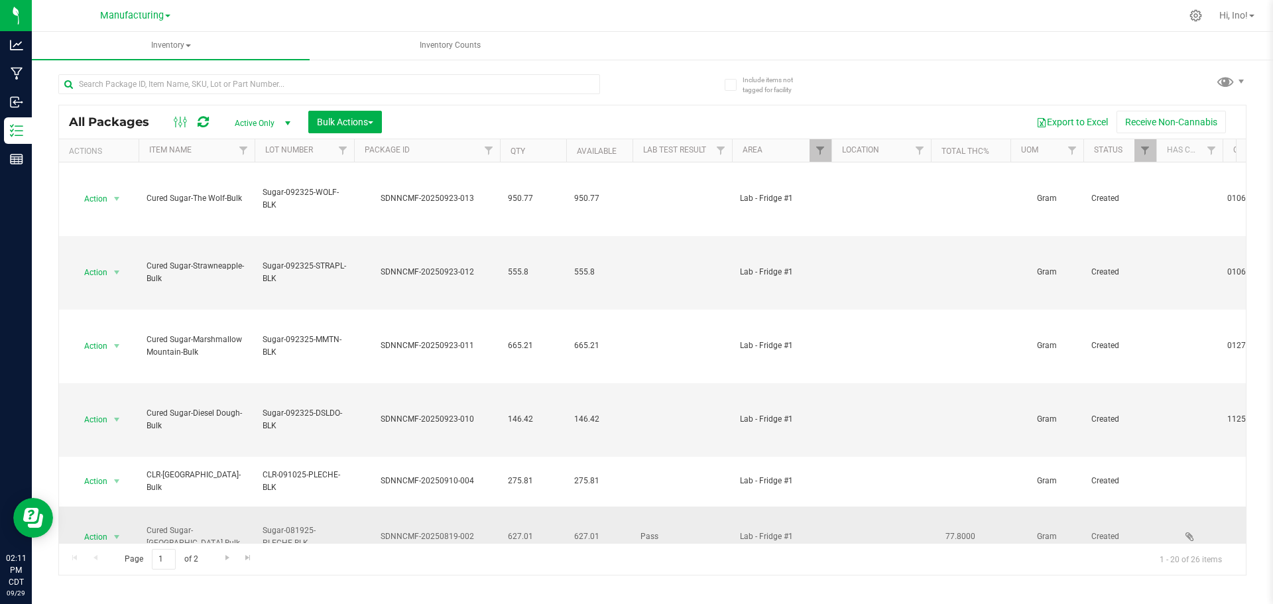
scroll to position [66, 0]
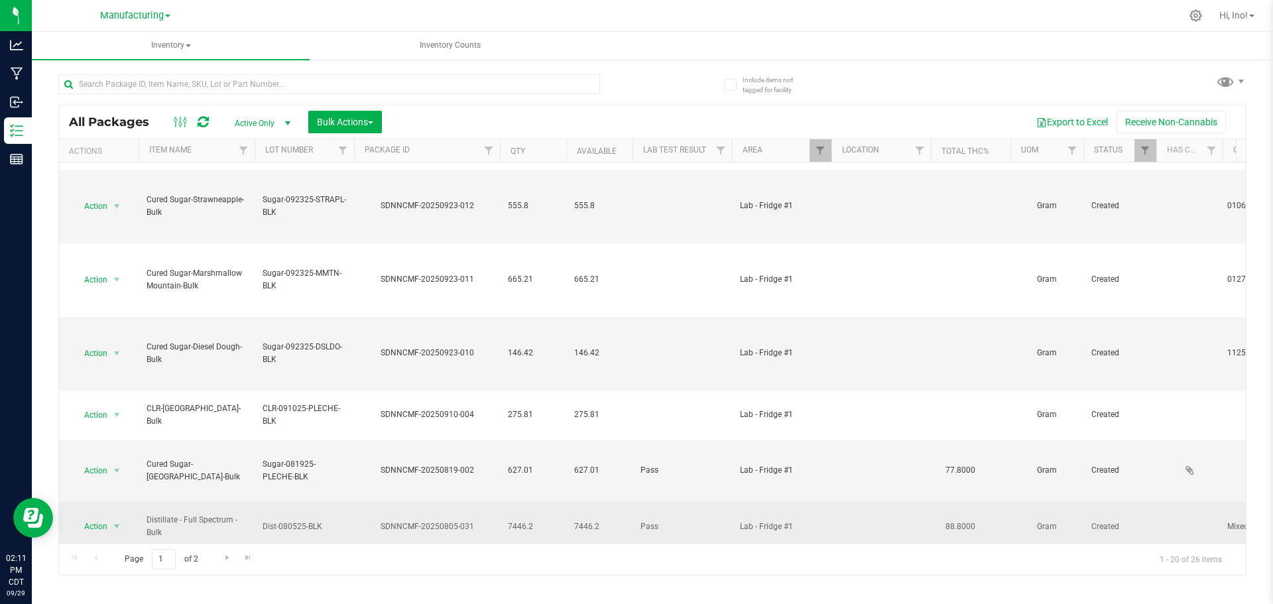
drag, startPoint x: 170, startPoint y: 489, endPoint x: 143, endPoint y: 479, distance: 28.3
click at [143, 502] on td "Distillate - Full Spectrum - Bulk" at bounding box center [197, 527] width 116 height 50
drag, startPoint x: 323, startPoint y: 482, endPoint x: 262, endPoint y: 483, distance: 61.0
click at [262, 502] on td "Dist-080525-BLK" at bounding box center [304, 527] width 99 height 50
drag, startPoint x: 533, startPoint y: 482, endPoint x: 508, endPoint y: 483, distance: 25.2
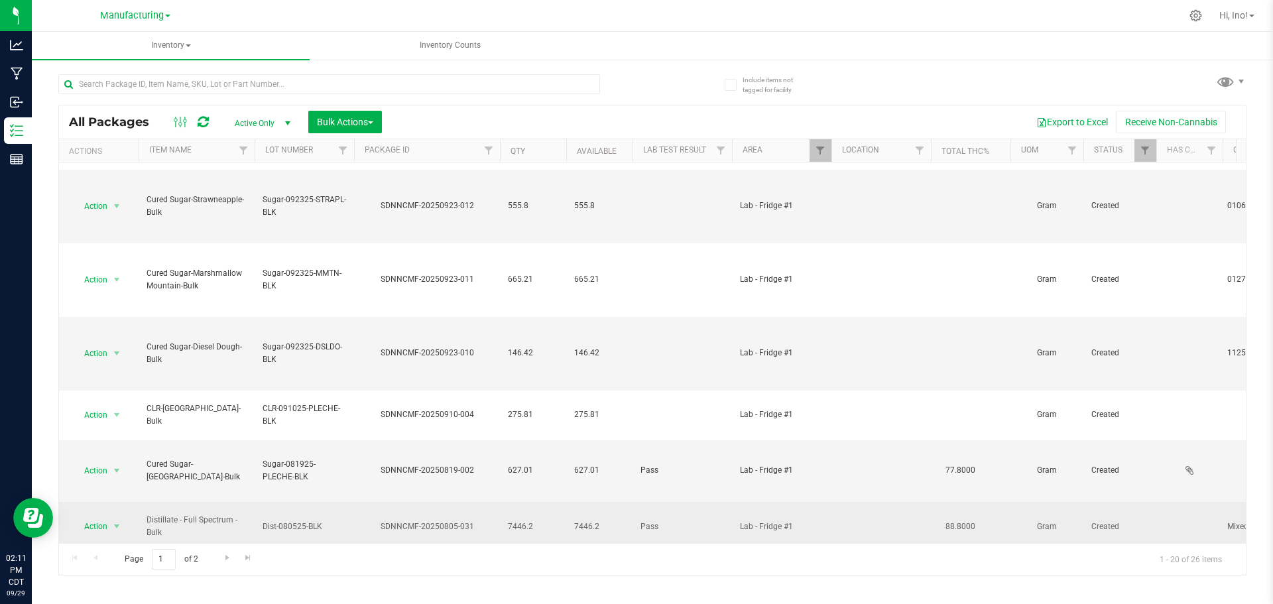
click at [508, 520] on span "7446.2" at bounding box center [533, 526] width 50 height 13
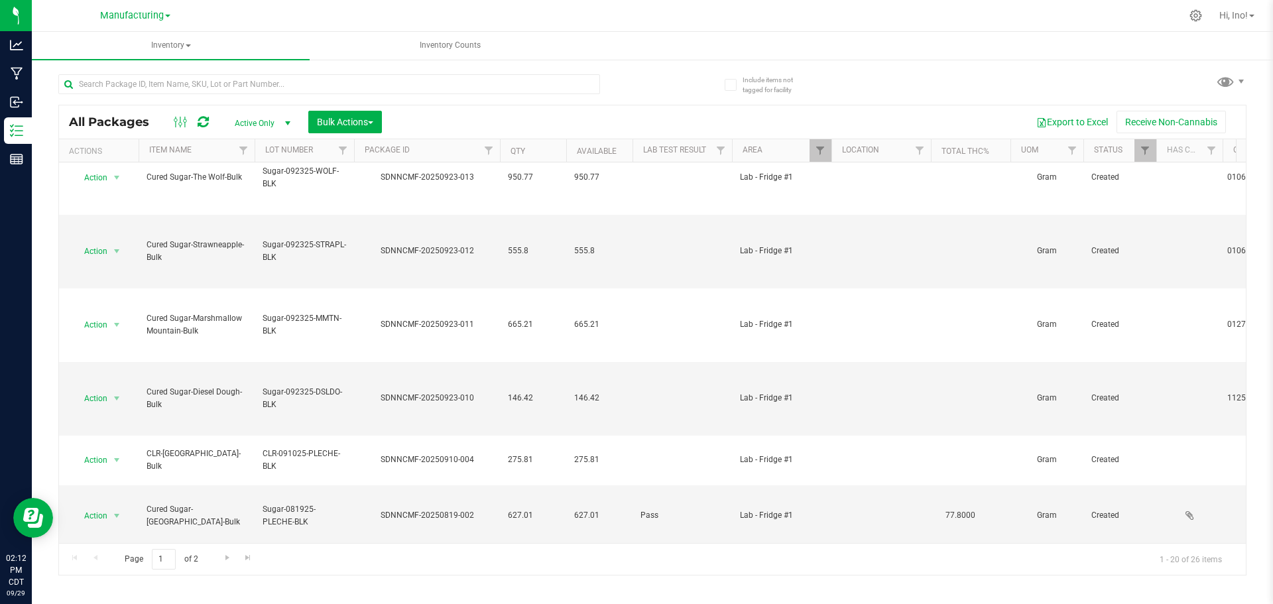
scroll to position [0, 0]
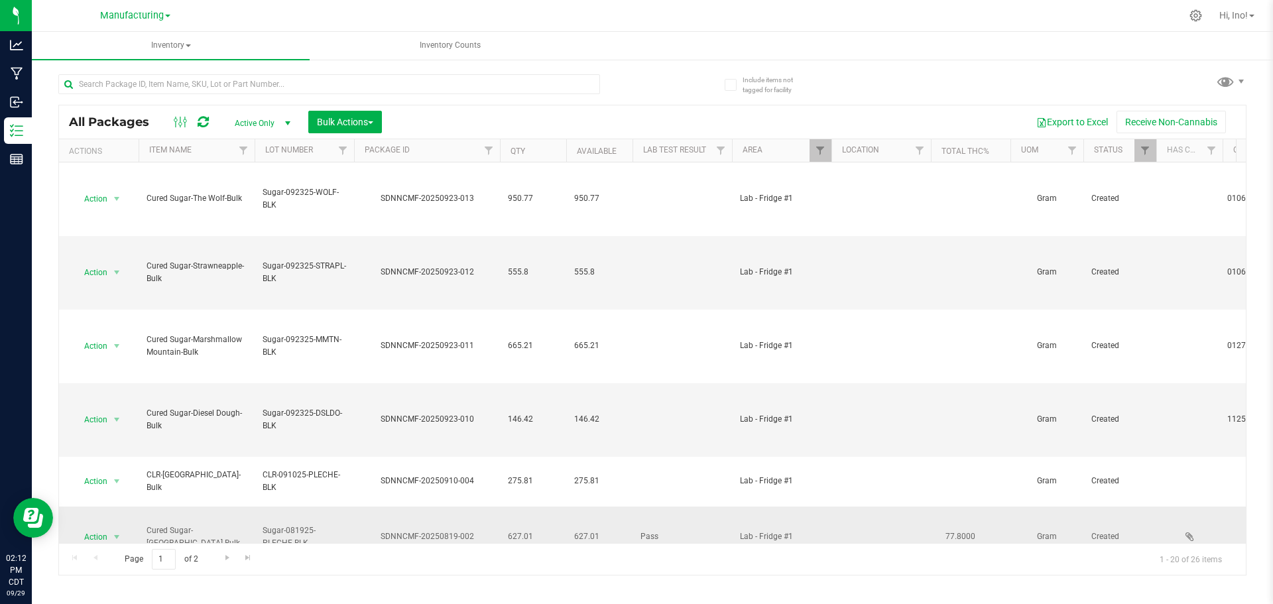
drag, startPoint x: 160, startPoint y: 517, endPoint x: 145, endPoint y: 502, distance: 21.6
click at [145, 506] on td "Cured Sugar-[GEOGRAPHIC_DATA]-Bulk" at bounding box center [197, 537] width 116 height 62
drag, startPoint x: 277, startPoint y: 516, endPoint x: 264, endPoint y: 506, distance: 16.0
click at [264, 524] on span "Sugar-081925-PLECHE-BLK" at bounding box center [304, 536] width 84 height 25
drag, startPoint x: 534, startPoint y: 512, endPoint x: 508, endPoint y: 512, distance: 25.2
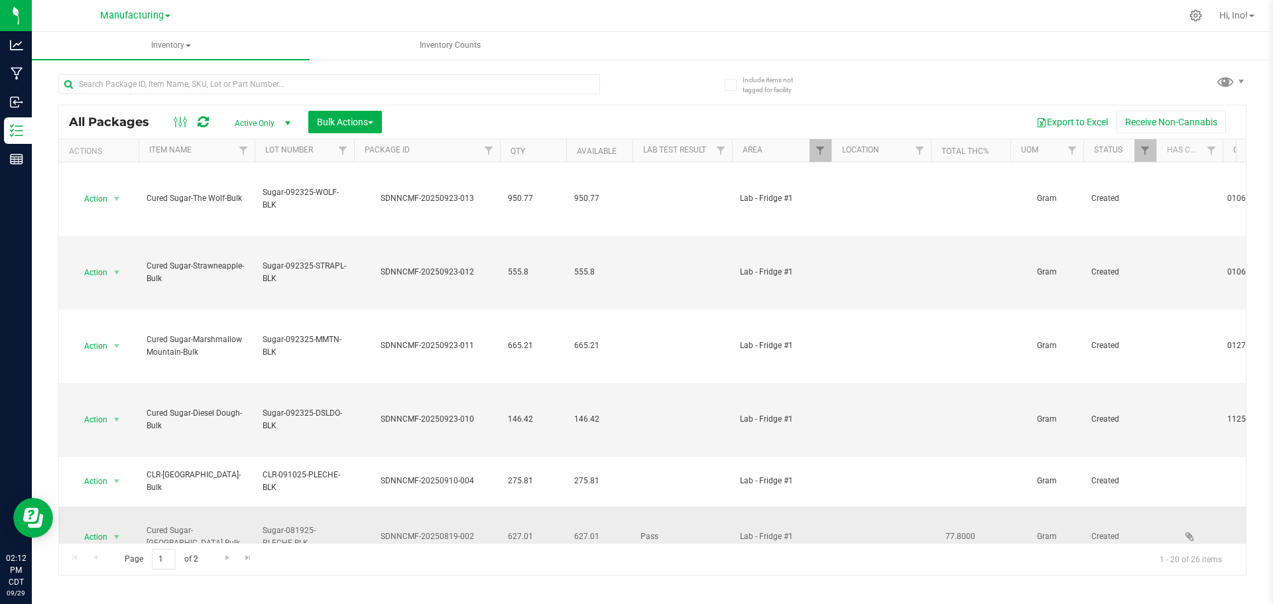
click at [508, 530] on span "627.01" at bounding box center [533, 536] width 50 height 13
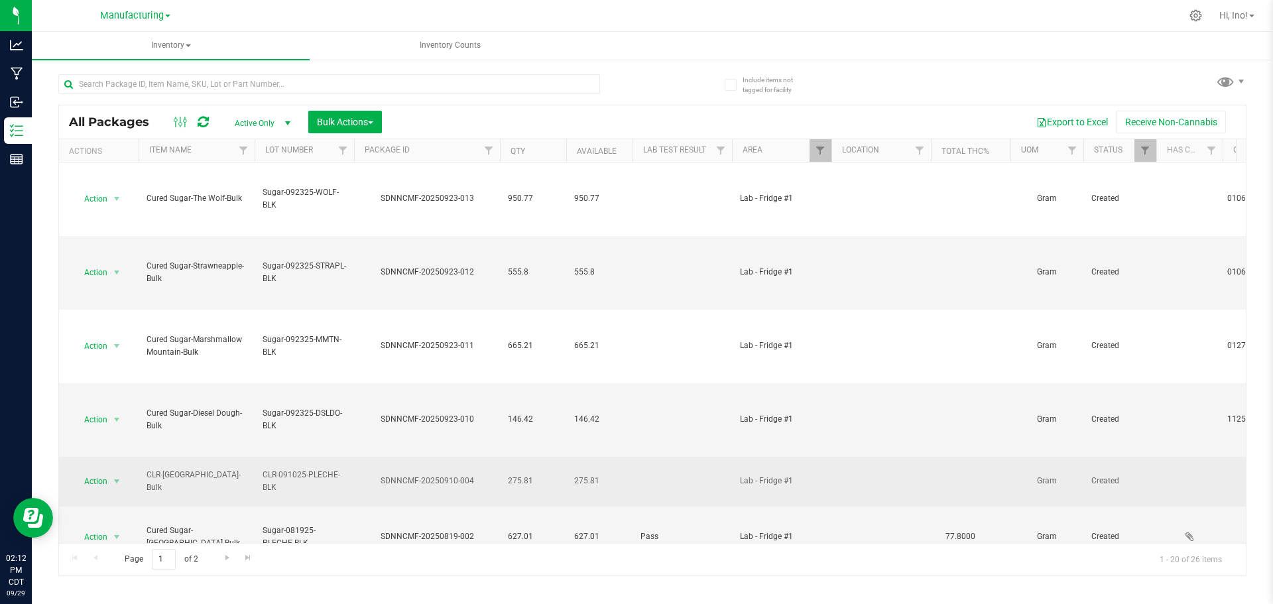
drag, startPoint x: 216, startPoint y: 474, endPoint x: 148, endPoint y: 472, distance: 67.6
click at [148, 472] on span "CLR-[GEOGRAPHIC_DATA]-Bulk" at bounding box center [196, 481] width 100 height 25
drag, startPoint x: 276, startPoint y: 481, endPoint x: 262, endPoint y: 467, distance: 19.7
click at [262, 467] on td "CLR-091025-PLECHE-BLK" at bounding box center [304, 482] width 99 height 50
drag, startPoint x: 530, startPoint y: 472, endPoint x: 508, endPoint y: 473, distance: 21.9
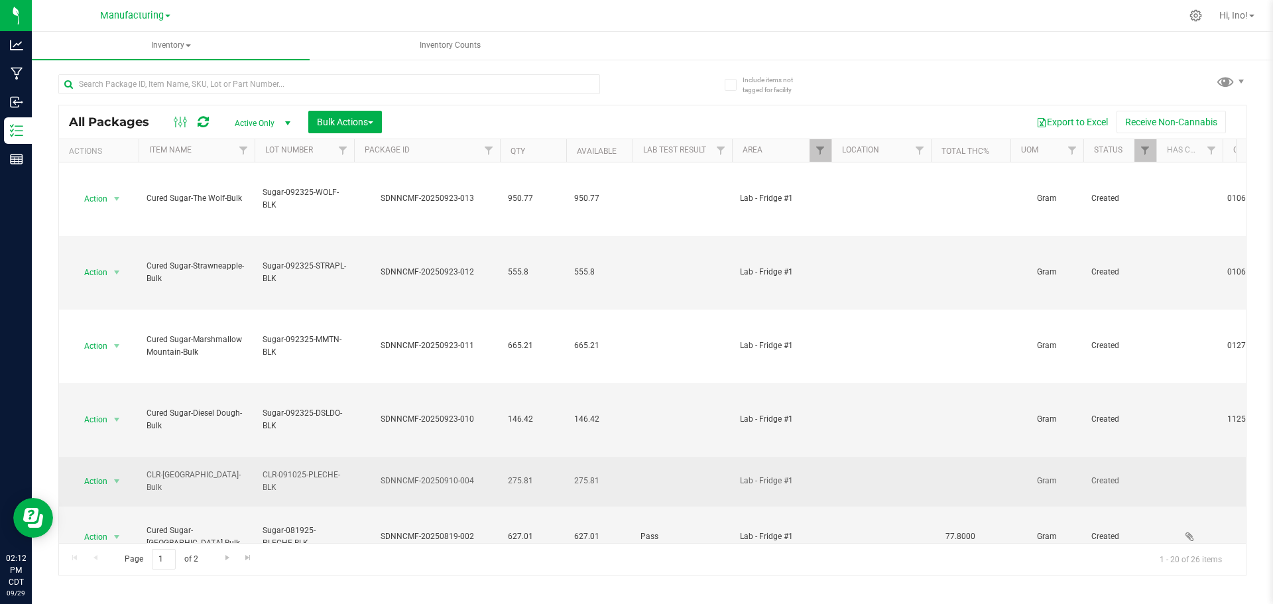
click at [508, 475] on span "275.81" at bounding box center [533, 481] width 50 height 13
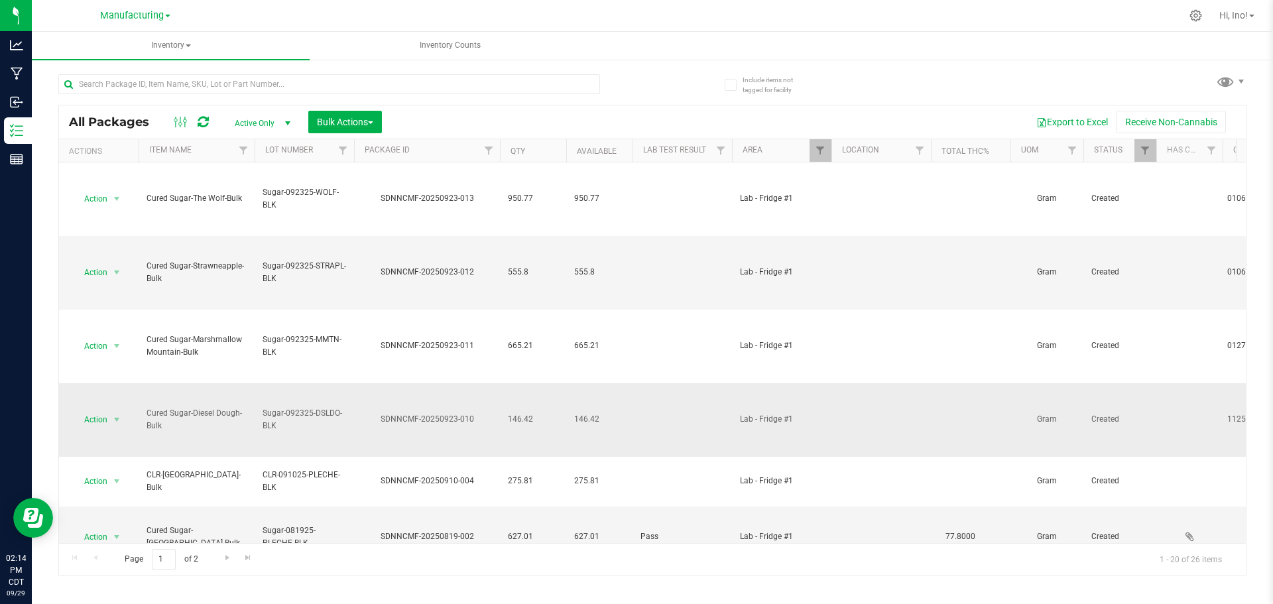
drag, startPoint x: 160, startPoint y: 424, endPoint x: 148, endPoint y: 412, distance: 16.4
click at [148, 412] on span "Cured Sugar-Diesel Dough-Bulk" at bounding box center [196, 419] width 100 height 25
drag, startPoint x: 279, startPoint y: 428, endPoint x: 262, endPoint y: 414, distance: 21.6
click at [262, 414] on span "Sugar-092325-DSLDO-BLK" at bounding box center [304, 419] width 84 height 25
drag, startPoint x: 535, startPoint y: 418, endPoint x: 506, endPoint y: 417, distance: 29.2
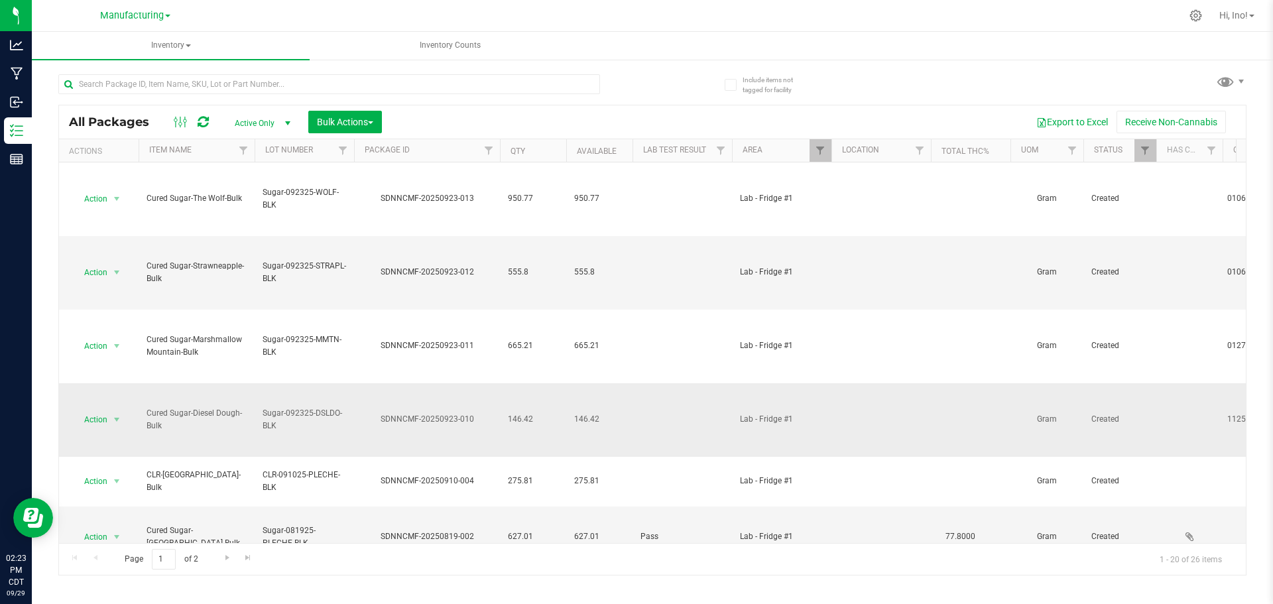
click at [506, 417] on td "146.42" at bounding box center [533, 420] width 66 height 74
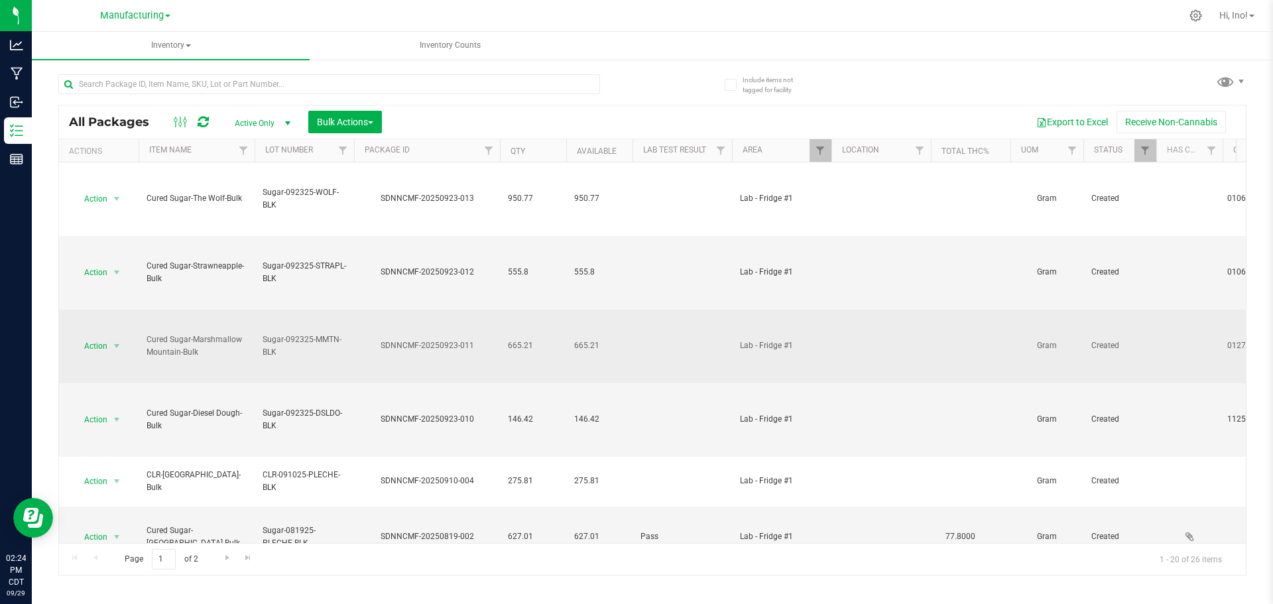
drag, startPoint x: 199, startPoint y: 353, endPoint x: 145, endPoint y: 333, distance: 57.9
click at [145, 333] on td "Cured Sugar-Marshmallow Mountain-Bulk" at bounding box center [197, 347] width 116 height 74
drag, startPoint x: 280, startPoint y: 351, endPoint x: 264, endPoint y: 337, distance: 21.1
click at [264, 337] on span "Sugar-092325-MMTN-BLK" at bounding box center [304, 345] width 84 height 25
drag, startPoint x: 530, startPoint y: 343, endPoint x: 505, endPoint y: 342, distance: 24.6
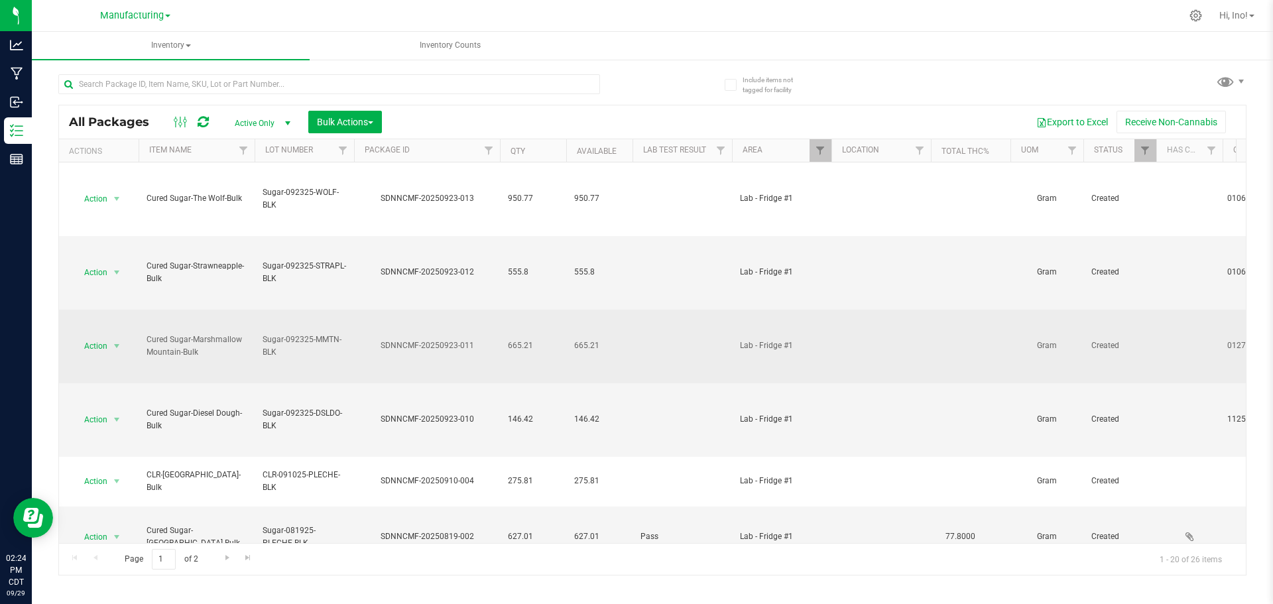
click at [505, 342] on td "665.21" at bounding box center [533, 347] width 66 height 74
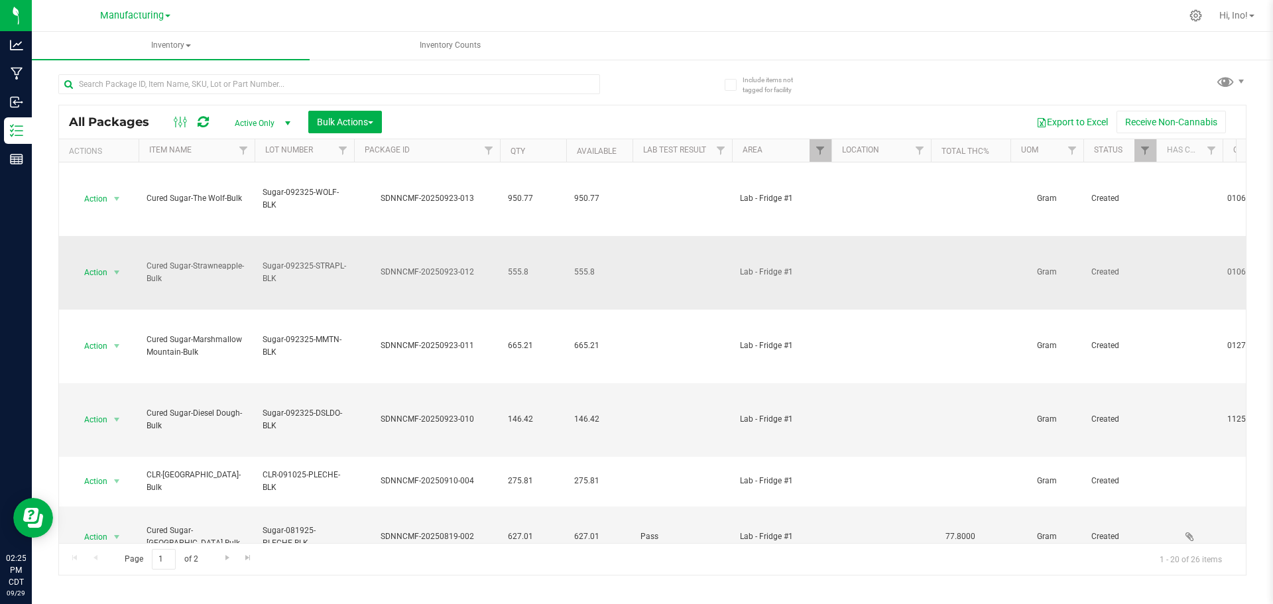
drag, startPoint x: 164, startPoint y: 278, endPoint x: 148, endPoint y: 262, distance: 22.5
click at [148, 262] on span "Cured Sugar-Strawneapple-Bulk" at bounding box center [196, 272] width 100 height 25
drag, startPoint x: 280, startPoint y: 279, endPoint x: 265, endPoint y: 262, distance: 22.6
click at [265, 262] on span "Sugar-092325-STRAPL-BLK" at bounding box center [304, 272] width 84 height 25
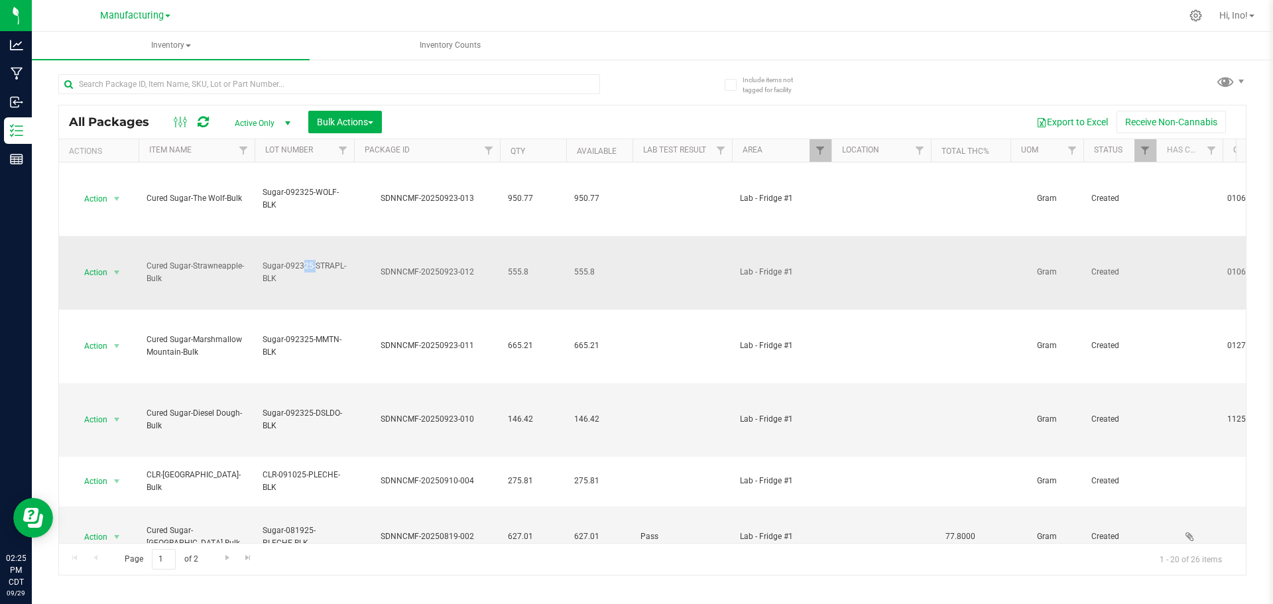
drag, startPoint x: 280, startPoint y: 272, endPoint x: 266, endPoint y: 267, distance: 14.7
click at [266, 267] on span "Sugar-092325-STRAPL-BLK" at bounding box center [304, 272] width 84 height 25
click at [293, 283] on span "Sugar-092325-STRAPL-BLK" at bounding box center [304, 272] width 84 height 25
drag, startPoint x: 277, startPoint y: 277, endPoint x: 262, endPoint y: 266, distance: 18.4
click at [262, 266] on span "Sugar-092325-STRAPL-BLK" at bounding box center [304, 272] width 84 height 25
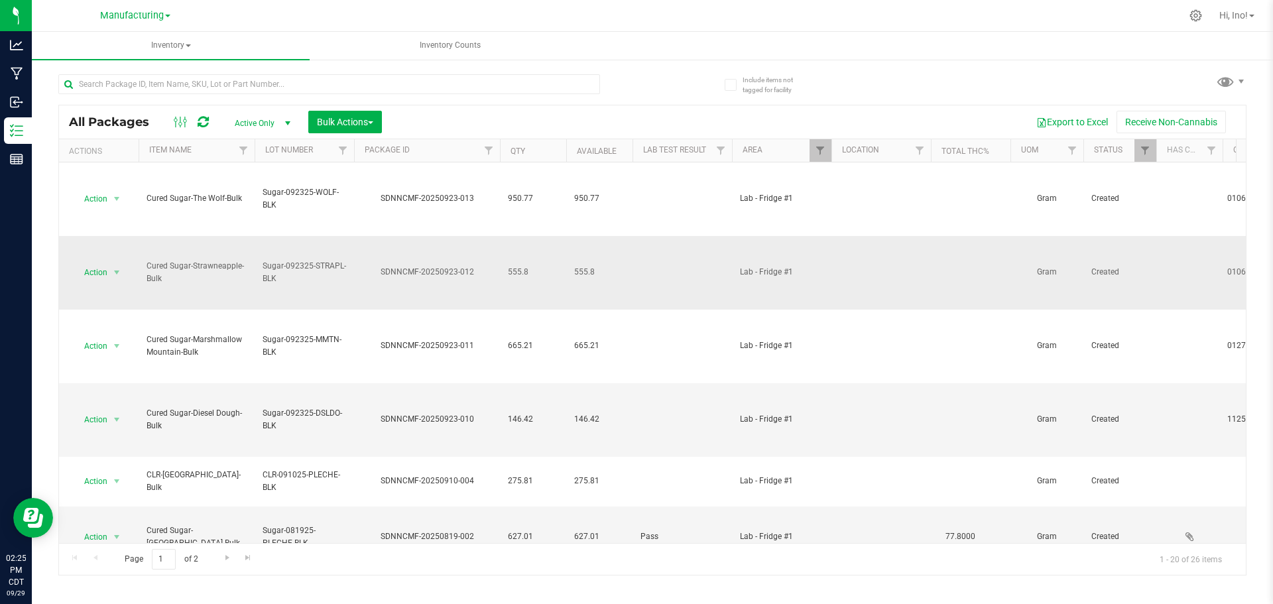
drag, startPoint x: 530, startPoint y: 272, endPoint x: 509, endPoint y: 270, distance: 20.6
click at [509, 270] on span "555.8" at bounding box center [533, 272] width 50 height 13
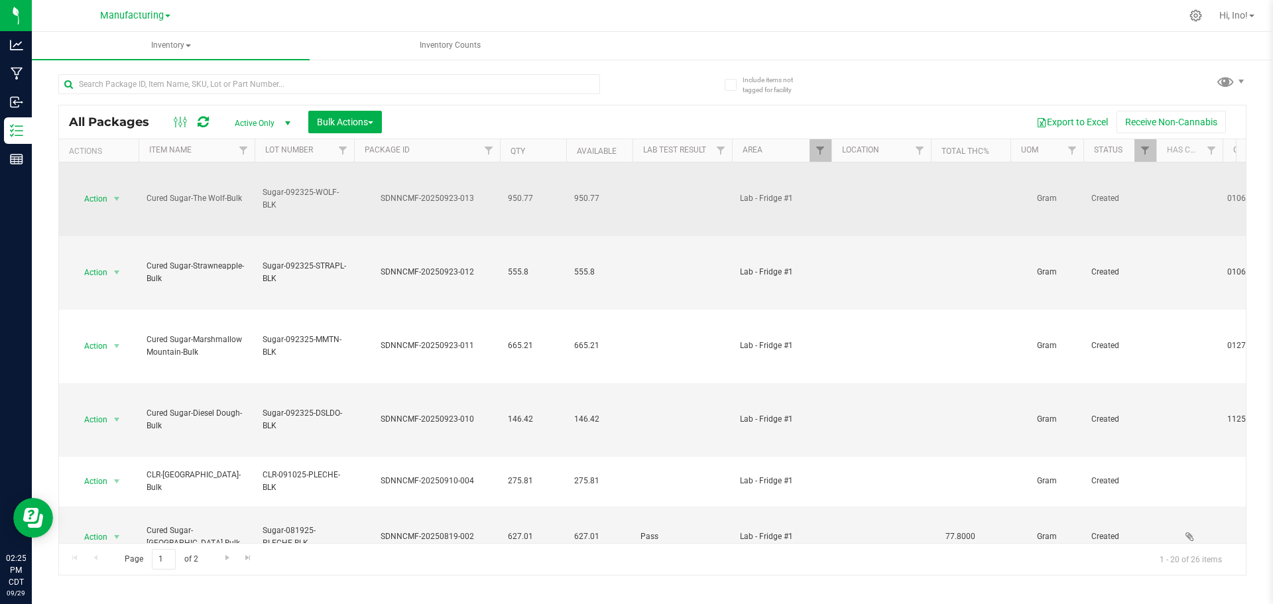
drag, startPoint x: 245, startPoint y: 197, endPoint x: 146, endPoint y: 198, distance: 98.1
click at [146, 198] on span "Cured Sugar-The Wolf-Bulk" at bounding box center [196, 198] width 100 height 13
drag, startPoint x: 276, startPoint y: 205, endPoint x: 263, endPoint y: 188, distance: 22.3
click at [263, 188] on span "Sugar-092325-WOLF-BLK" at bounding box center [304, 198] width 84 height 25
drag, startPoint x: 533, startPoint y: 198, endPoint x: 510, endPoint y: 200, distance: 23.4
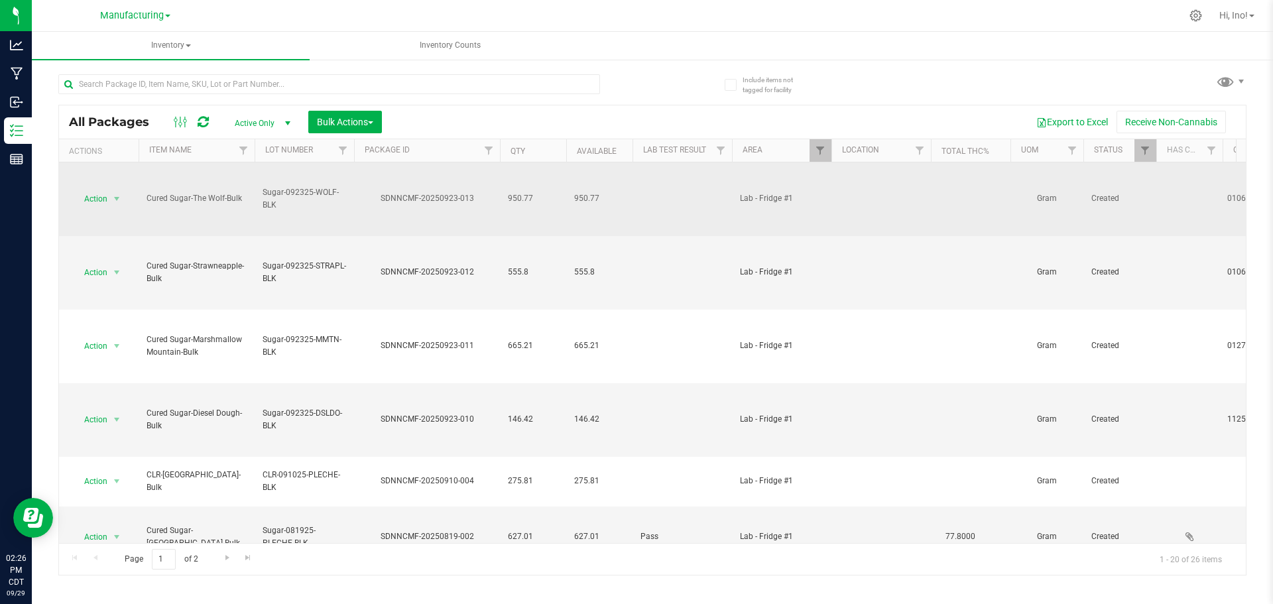
click at [510, 200] on span "950.77" at bounding box center [533, 198] width 50 height 13
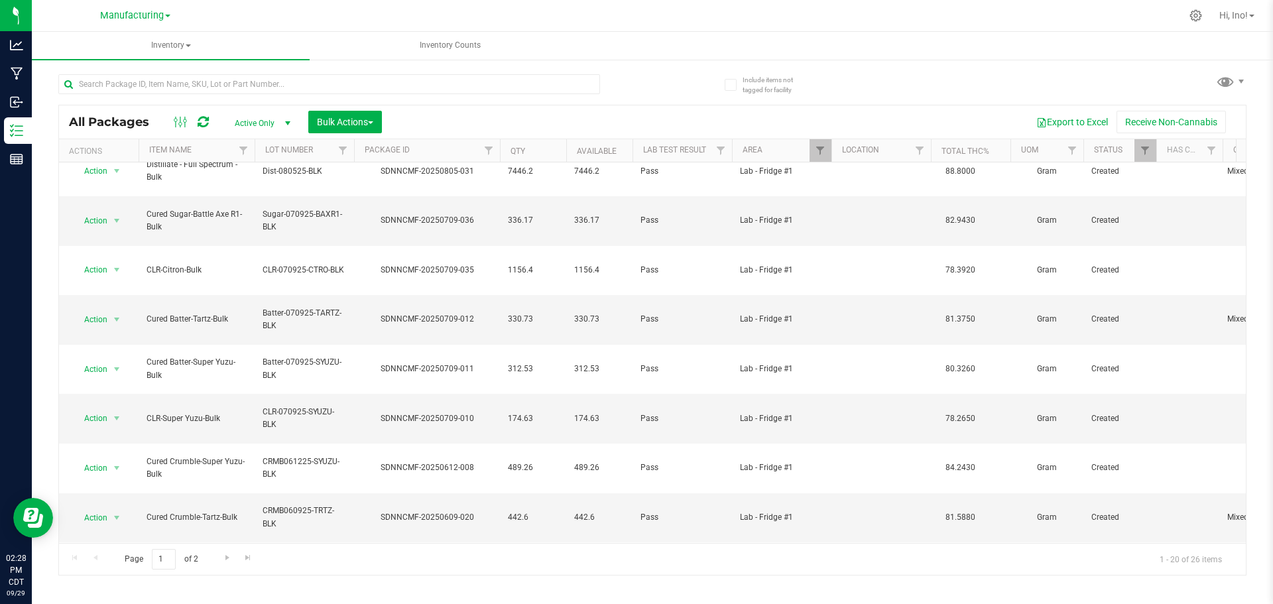
scroll to position [500, 0]
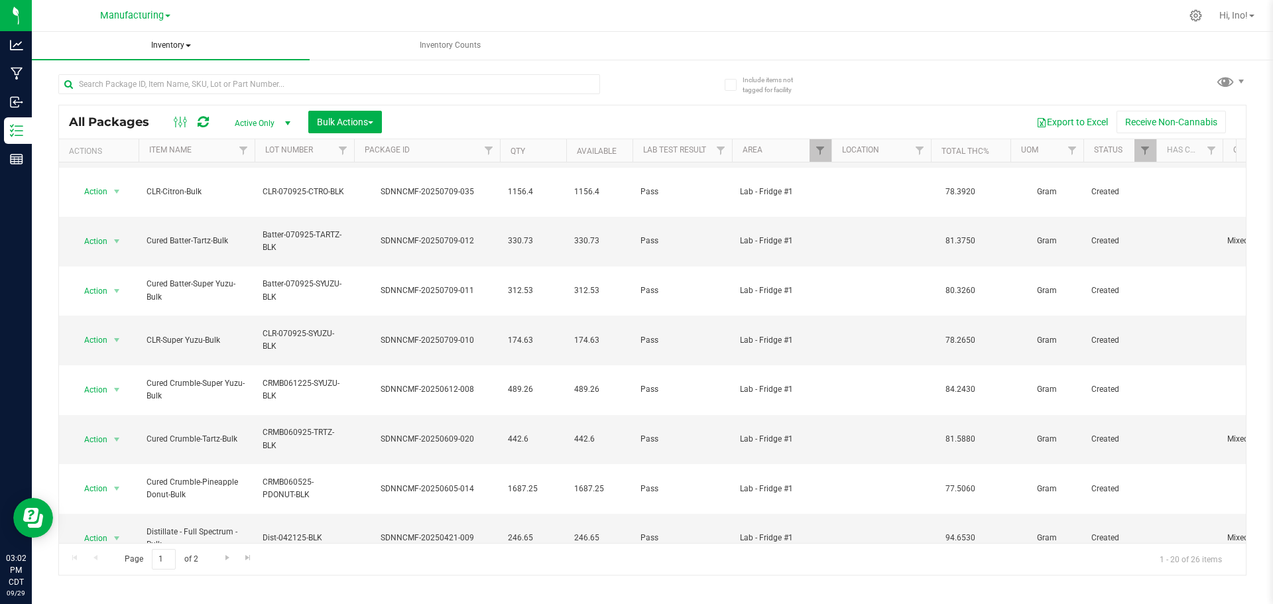
click at [158, 39] on span "Inventory" at bounding box center [171, 46] width 278 height 28
click at [132, 95] on span "All inventory" at bounding box center [94, 94] width 89 height 11
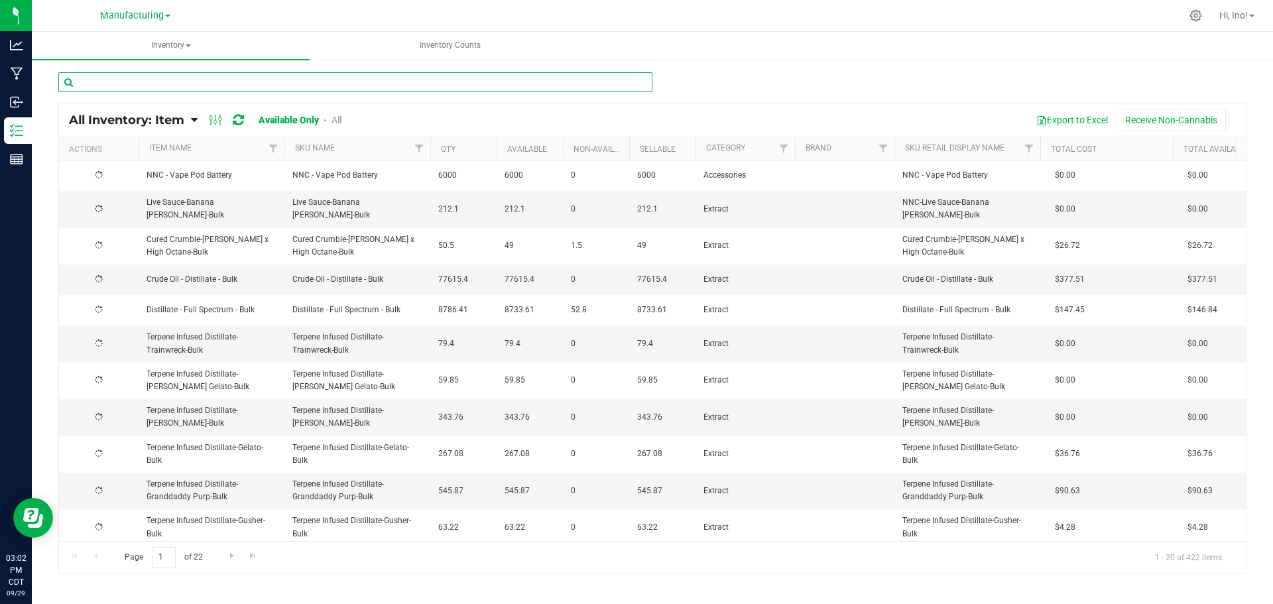
click at [249, 85] on input "text" at bounding box center [355, 82] width 594 height 20
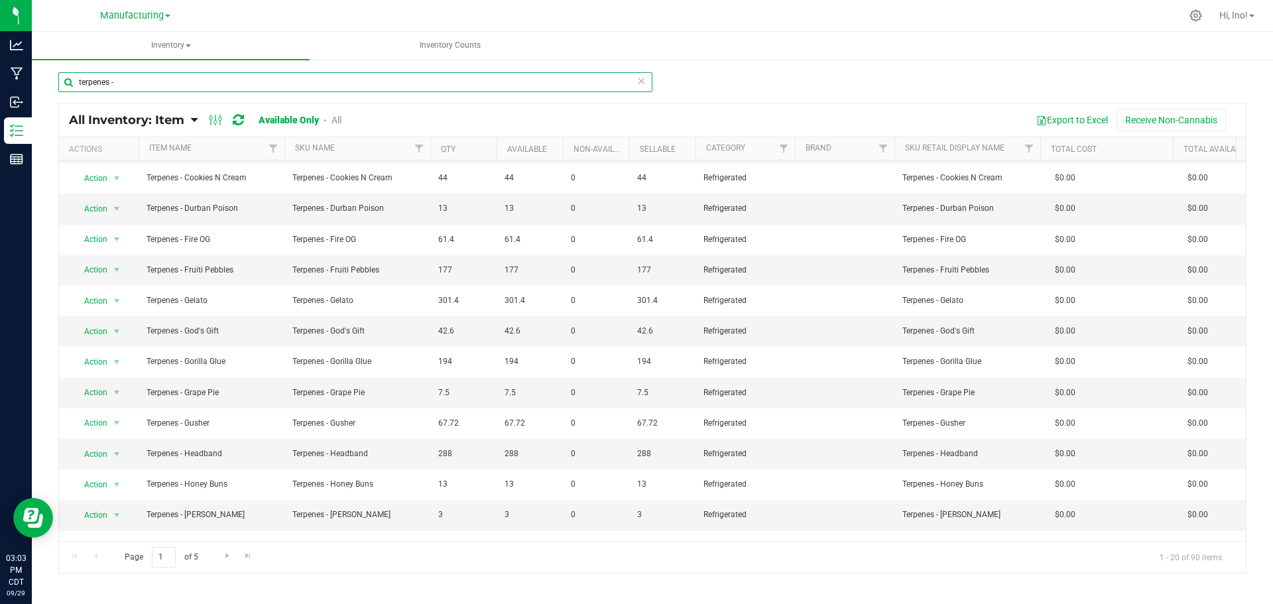
scroll to position [241, 0]
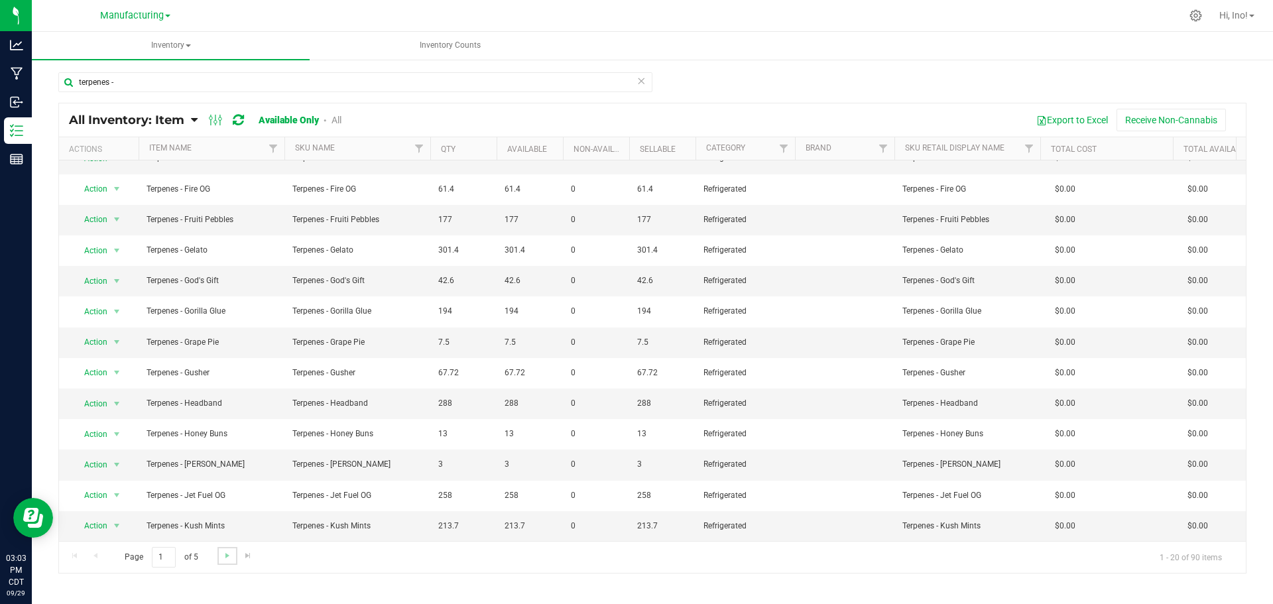
click at [219, 553] on link "Go to the next page" at bounding box center [226, 556] width 19 height 18
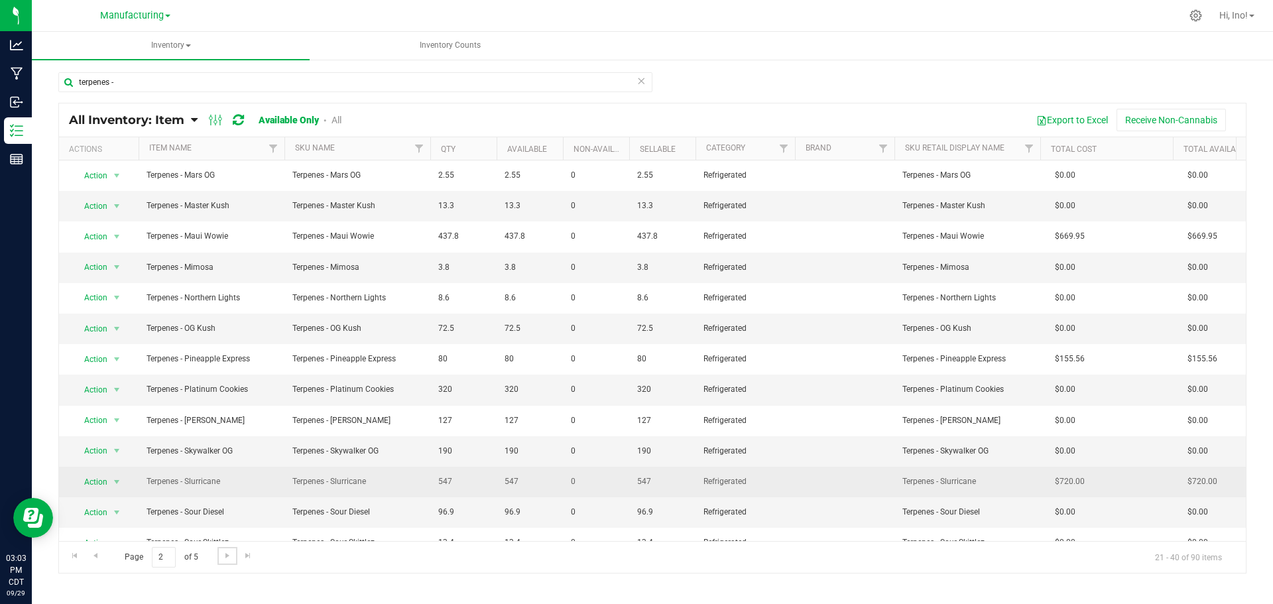
scroll to position [241, 0]
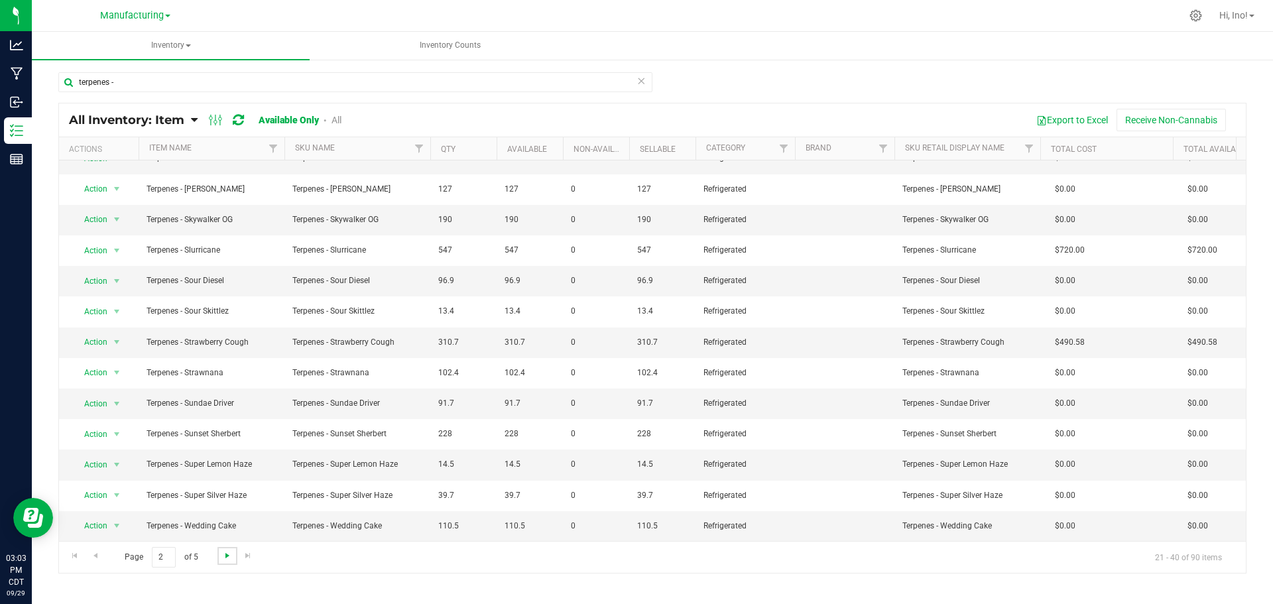
click at [224, 557] on span "Go to the next page" at bounding box center [227, 555] width 11 height 11
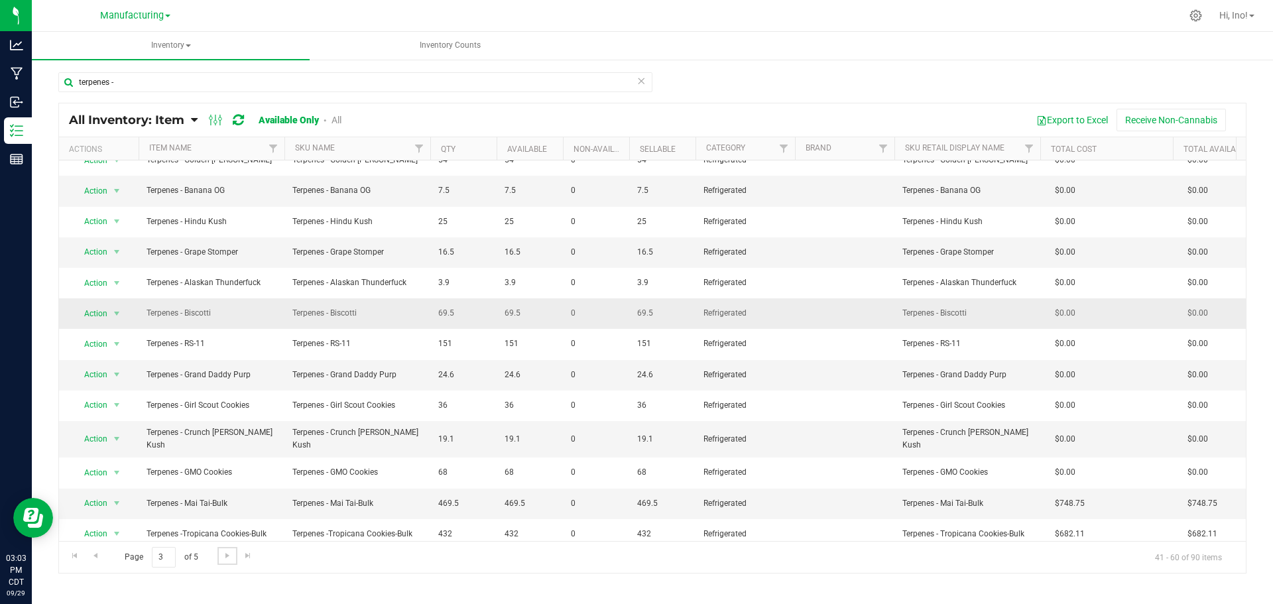
scroll to position [241, 0]
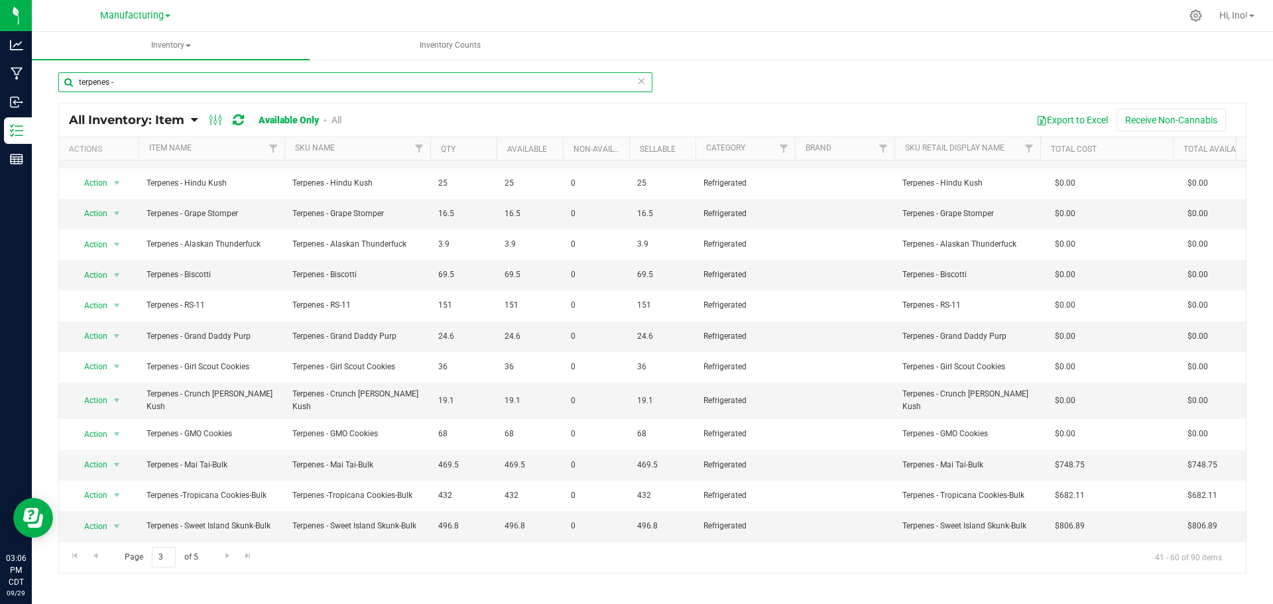
click at [310, 83] on input "terpenes -" at bounding box center [355, 82] width 594 height 20
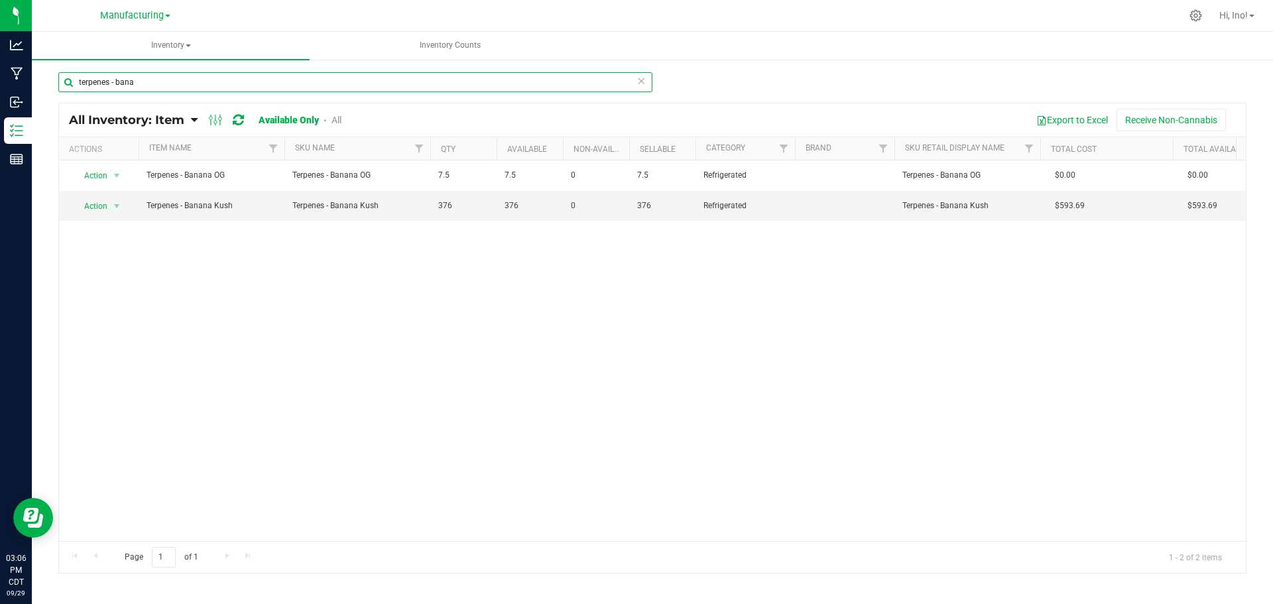
click at [298, 80] on input "terpenes - bana" at bounding box center [355, 82] width 594 height 20
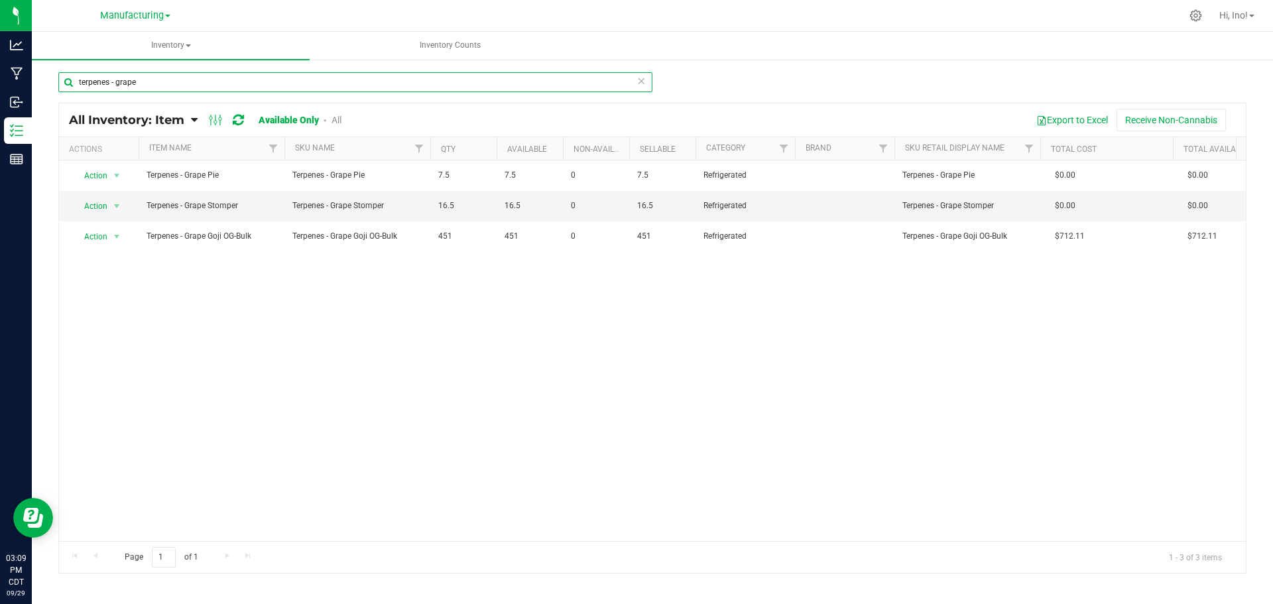
type input "terpenes - grape"
